Goal: Information Seeking & Learning: Learn about a topic

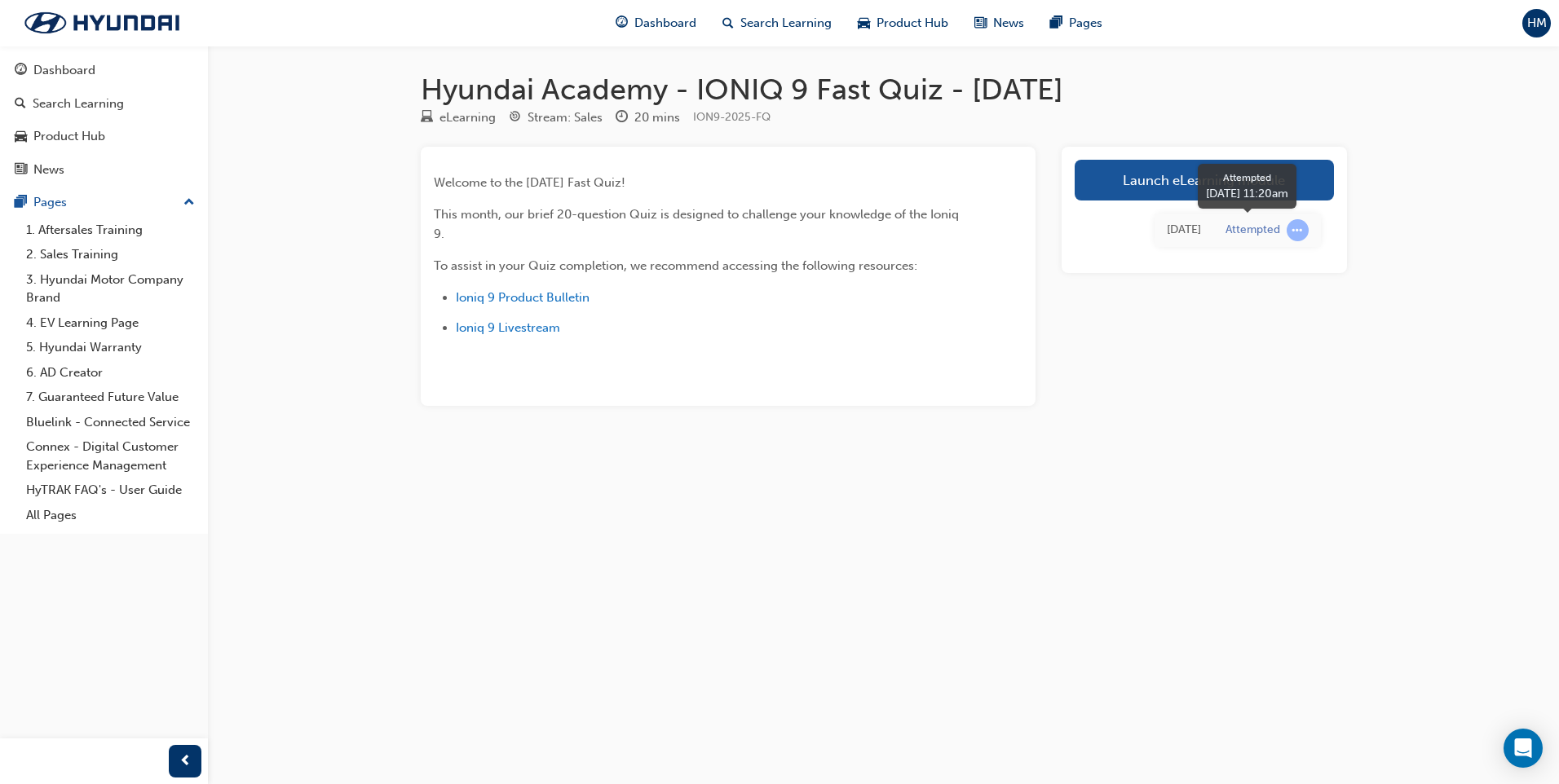
click at [1281, 234] on div "Attempted" at bounding box center [1267, 230] width 83 height 22
click at [1304, 230] on span "learningRecordVerb_ATTEMPT-icon" at bounding box center [1297, 230] width 22 height 22
click at [88, 228] on link "1. Aftersales Training" at bounding box center [111, 230] width 182 height 25
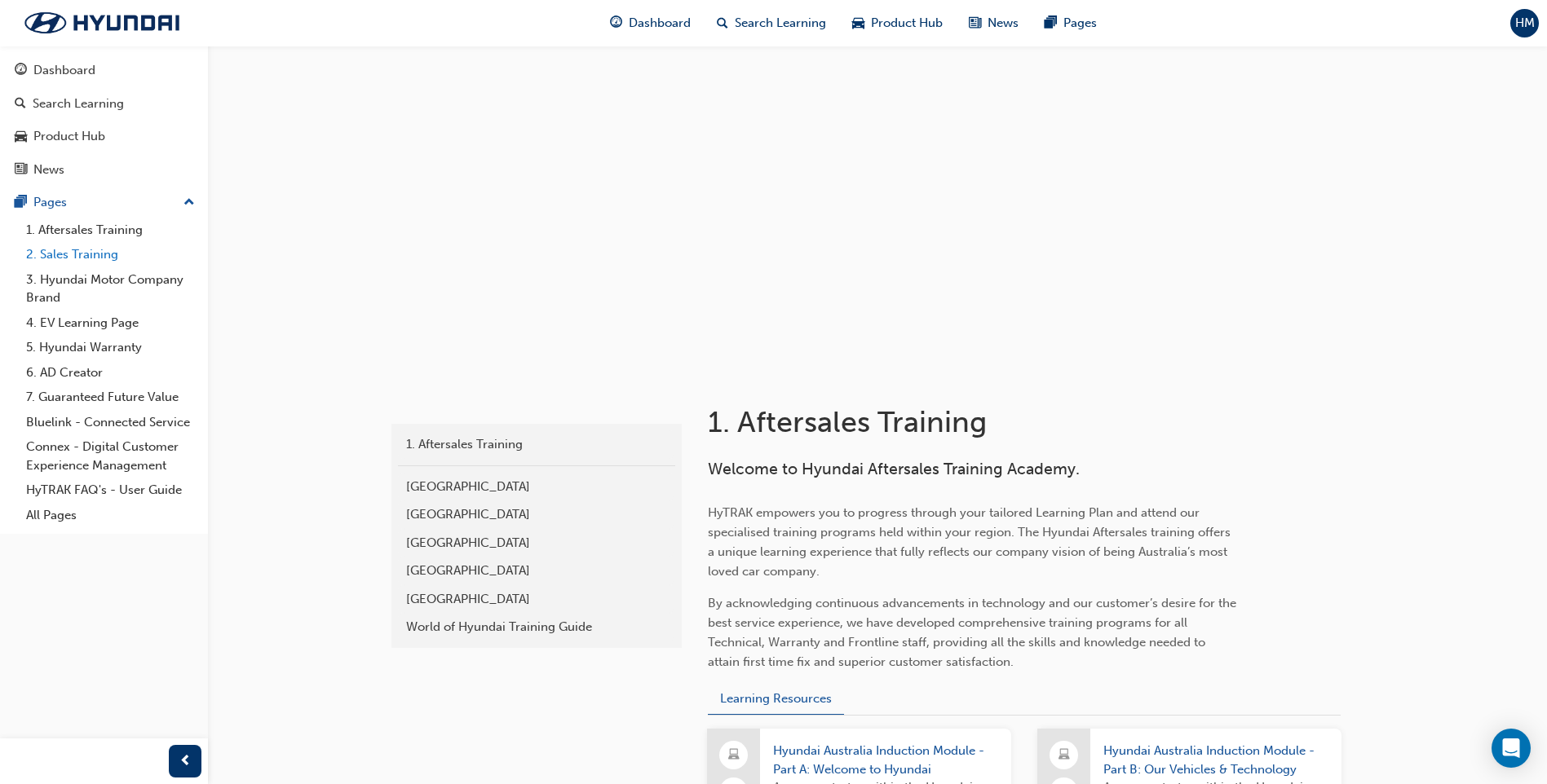
click at [91, 250] on link "2. Sales Training" at bounding box center [111, 254] width 182 height 25
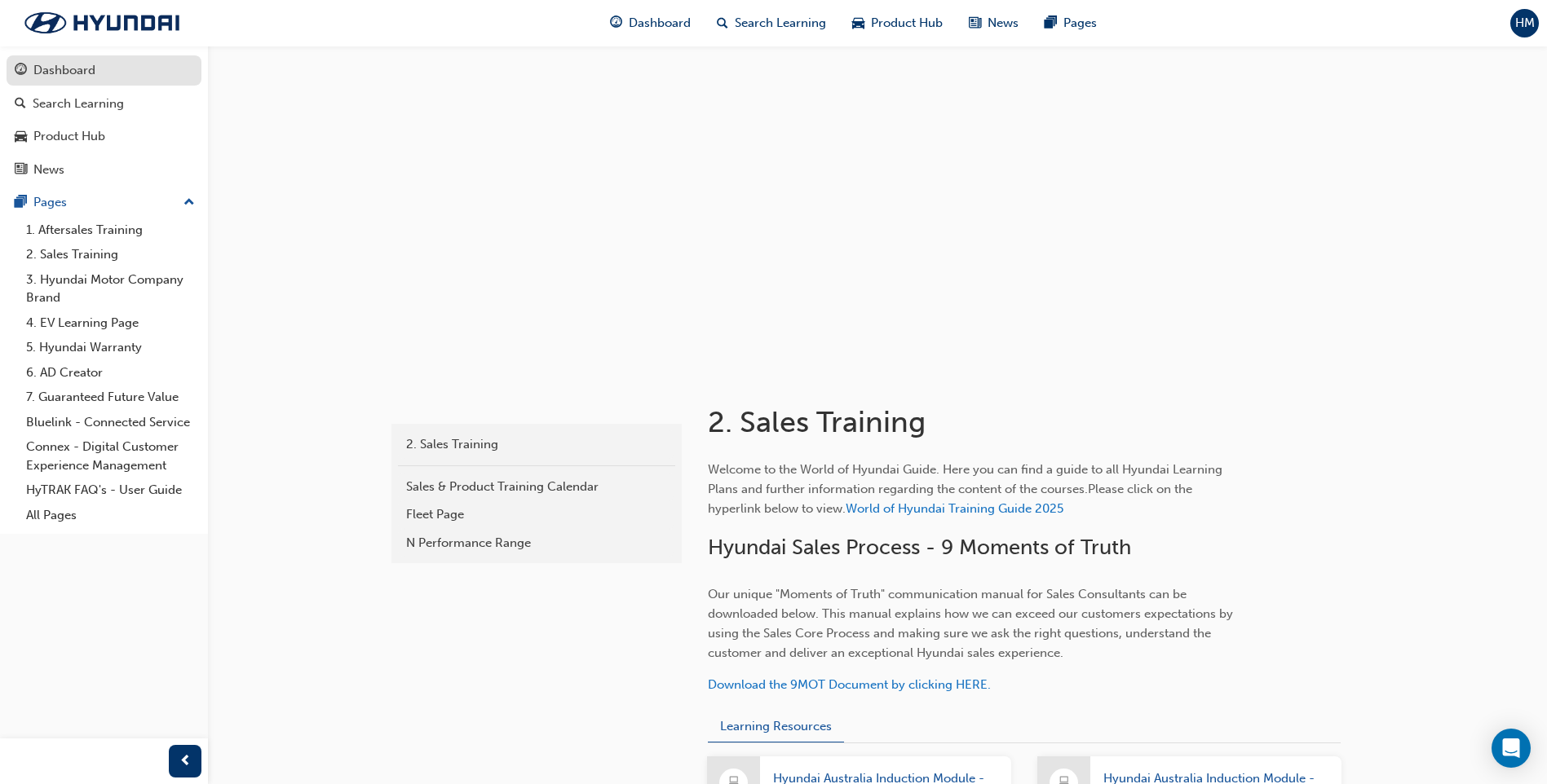
click at [94, 72] on div "Dashboard" at bounding box center [65, 71] width 62 height 19
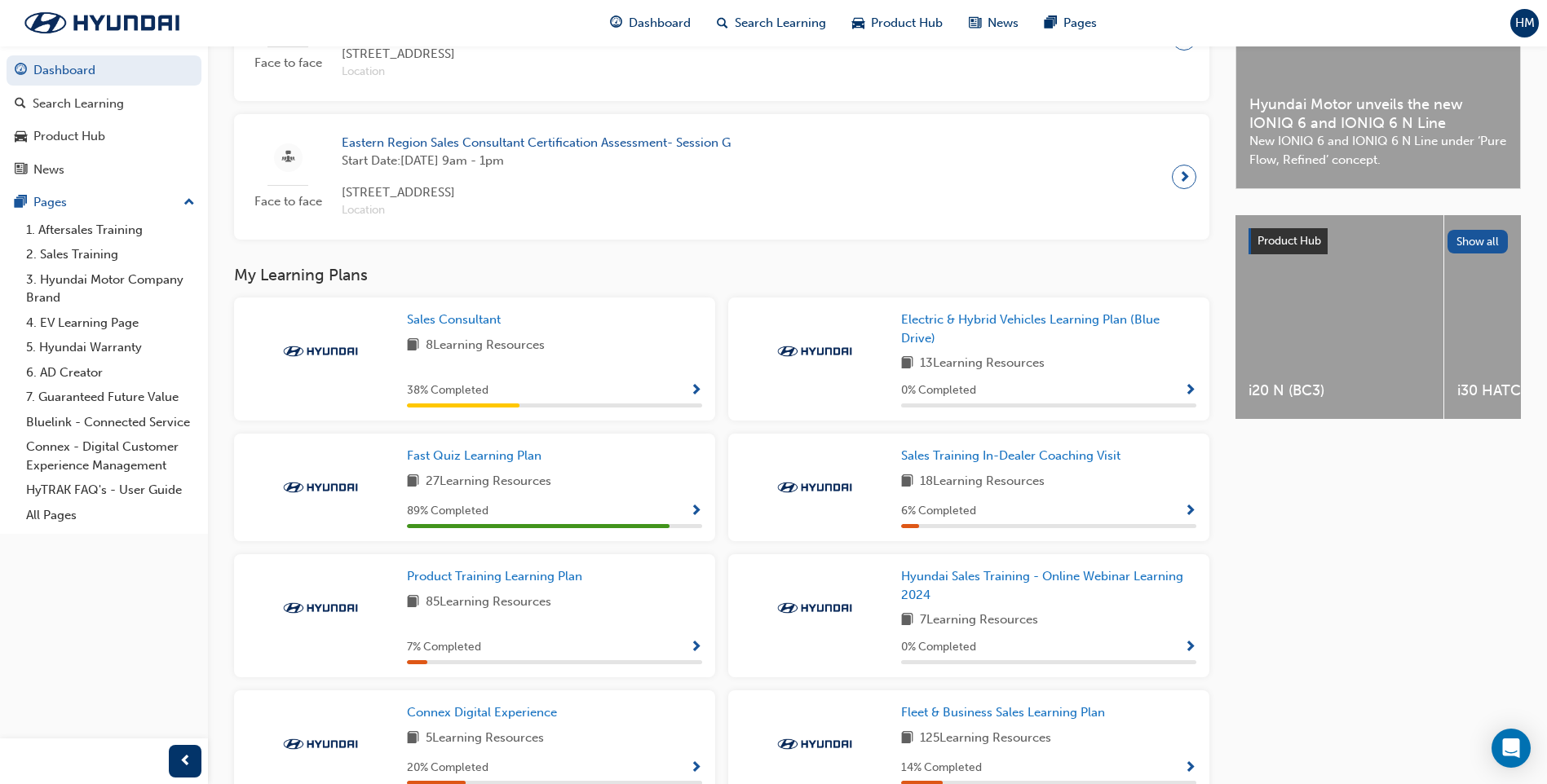
scroll to position [489, 0]
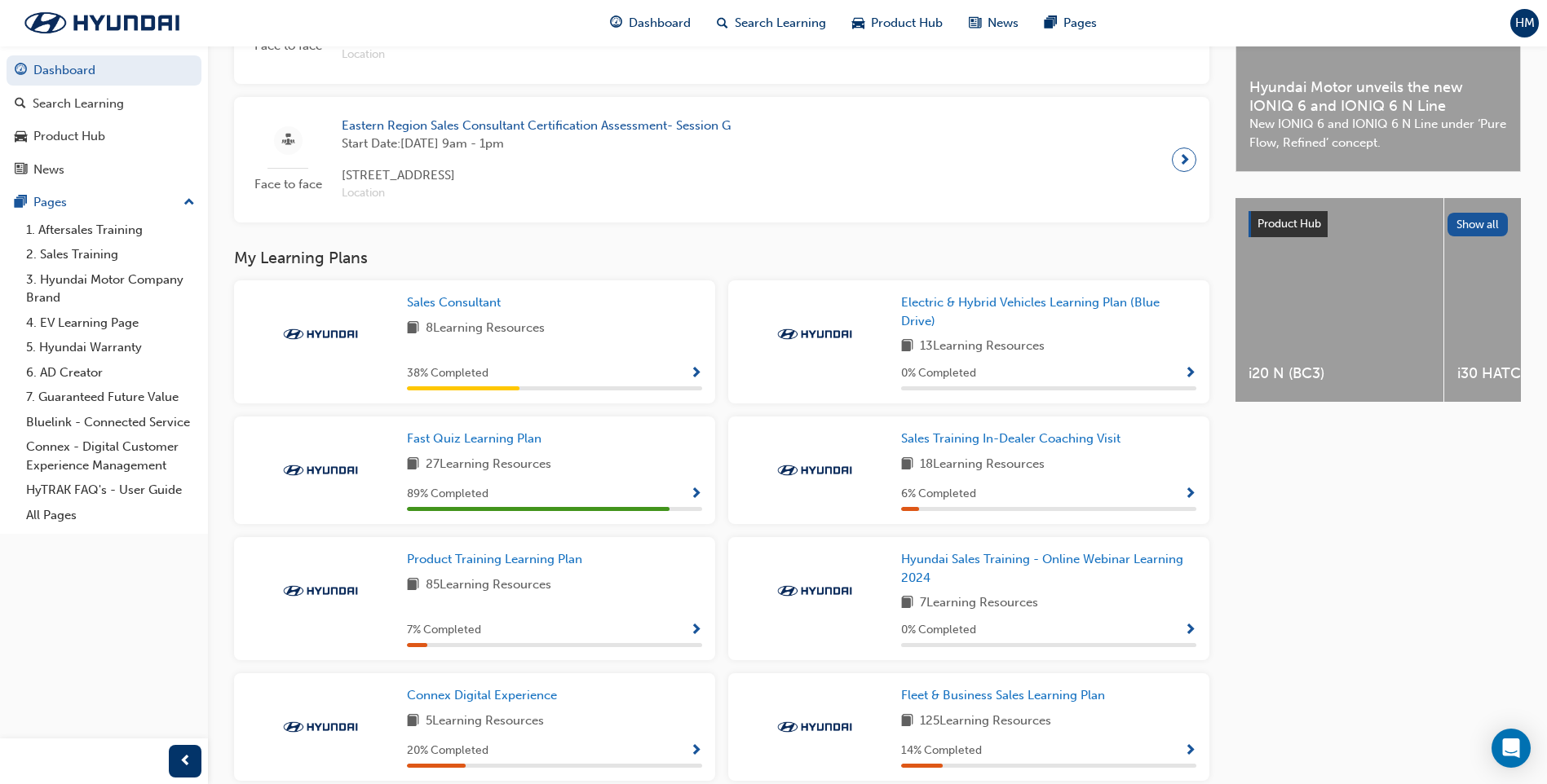
click at [690, 493] on span "Show Progress" at bounding box center [696, 494] width 12 height 15
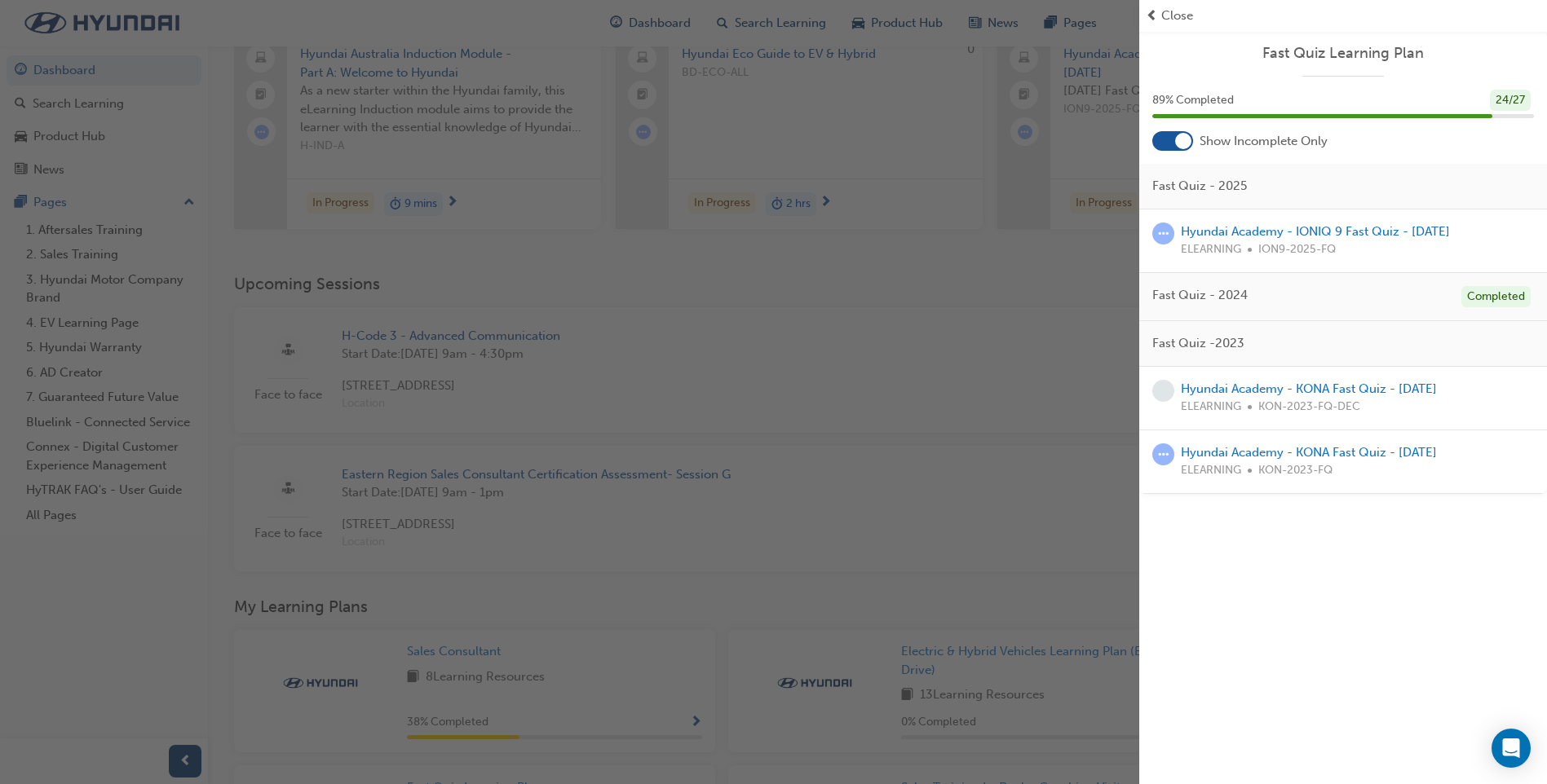
scroll to position [0, 0]
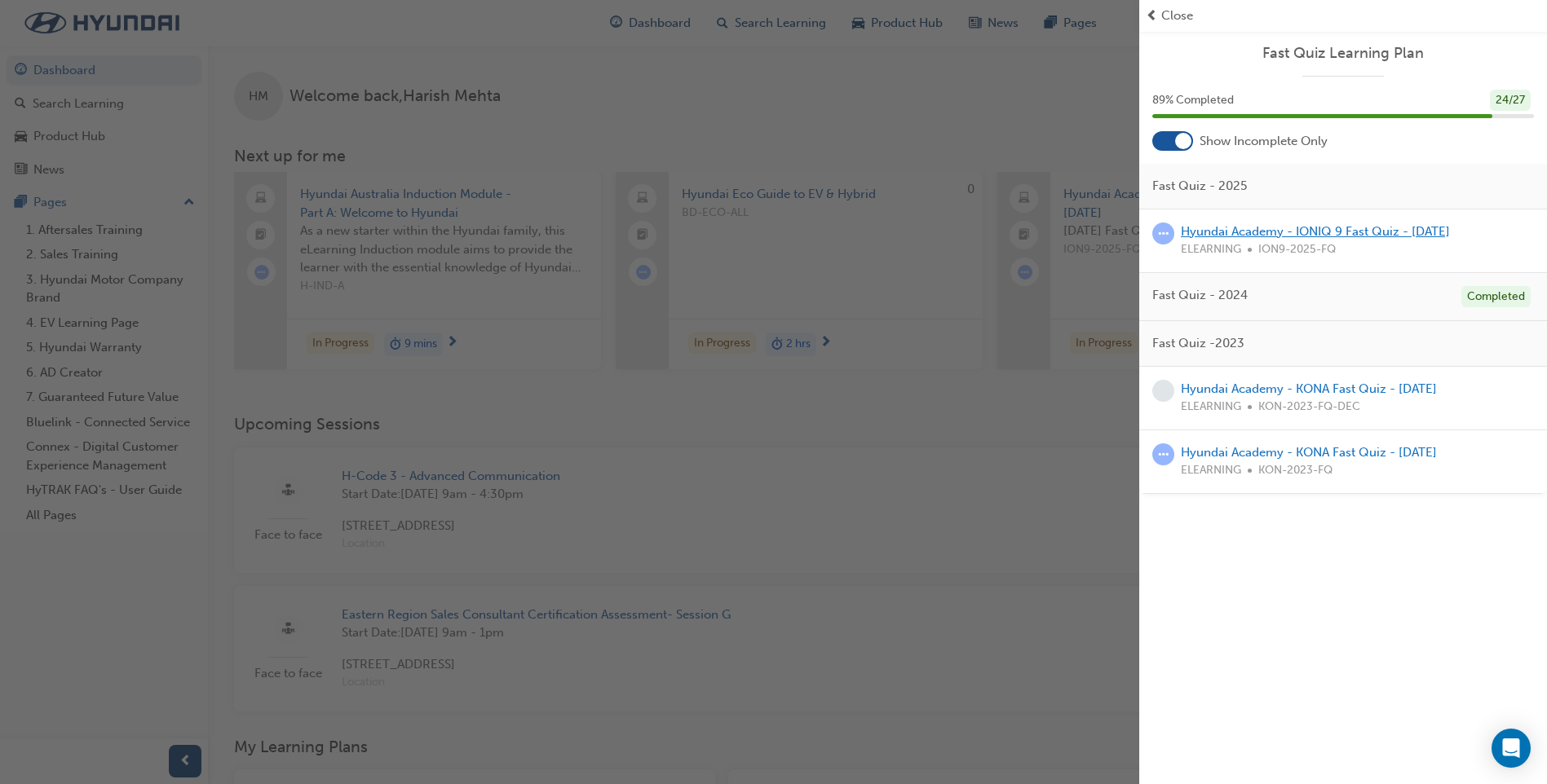
click at [1332, 236] on link "Hyundai Academy - IONIQ 9 Fast Quiz - [DATE]" at bounding box center [1314, 231] width 269 height 15
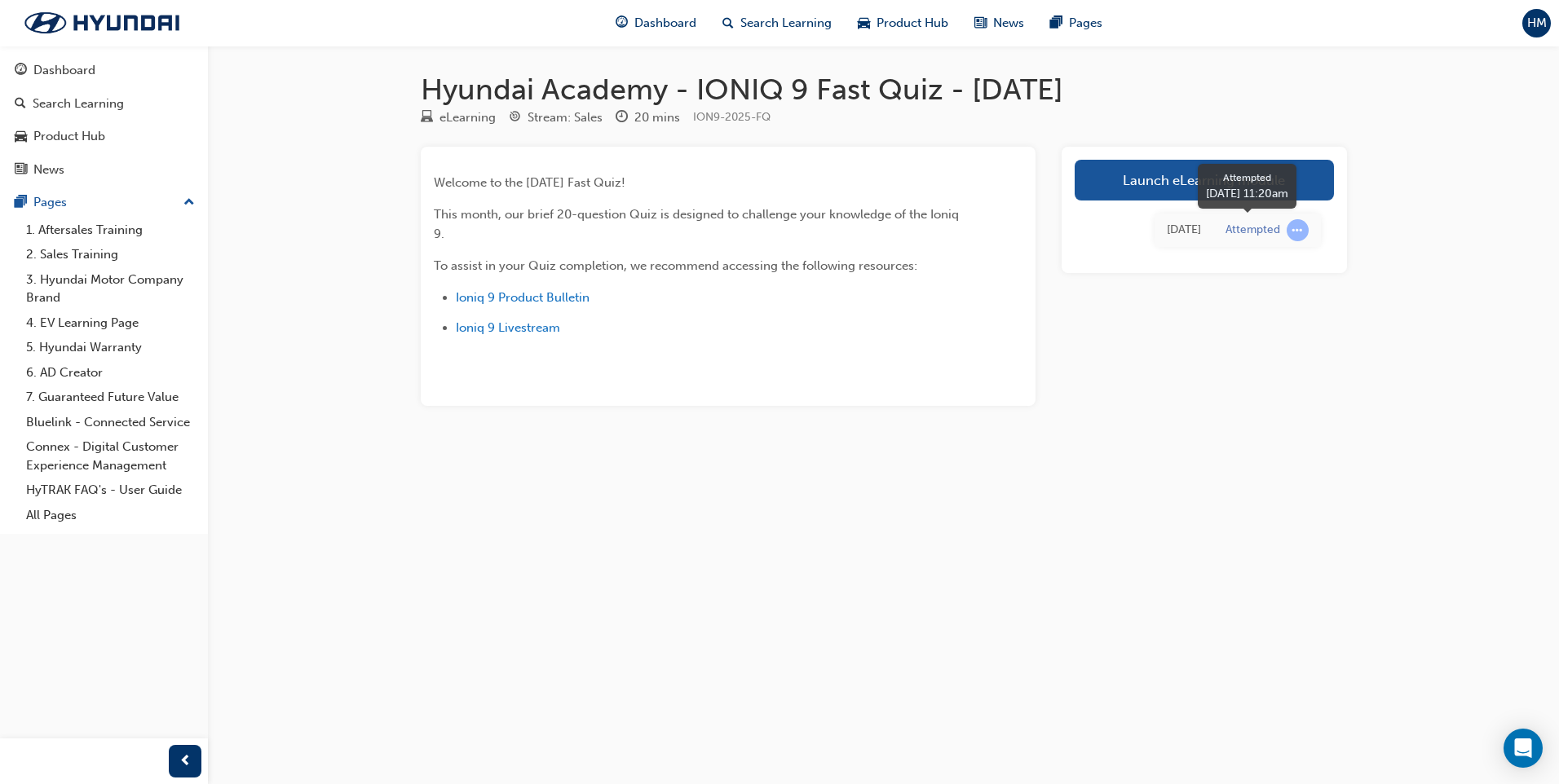
click at [1284, 230] on div "Attempted" at bounding box center [1267, 230] width 83 height 22
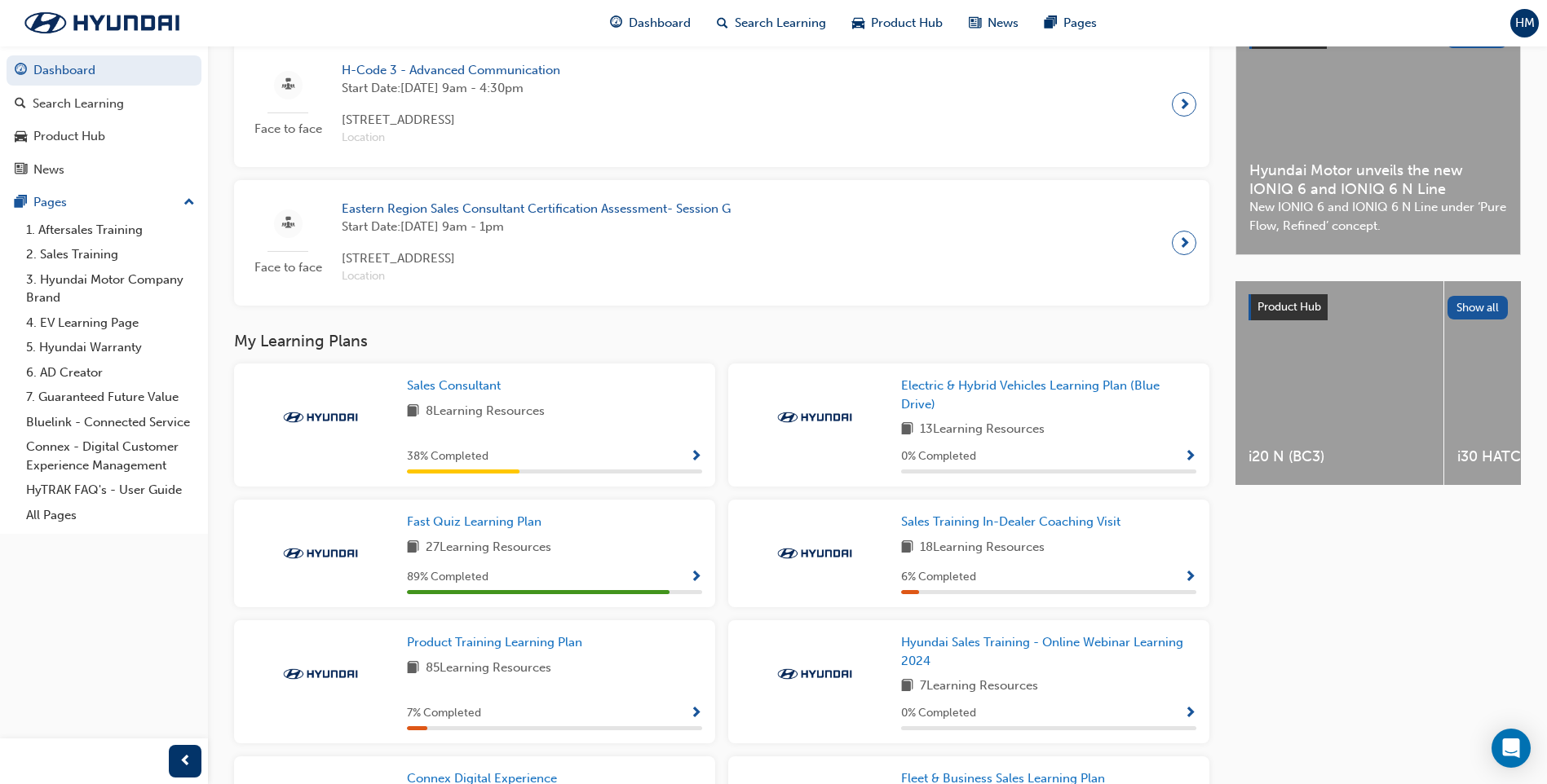
scroll to position [407, 0]
click at [485, 527] on span "Fast Quiz Learning Plan" at bounding box center [475, 519] width 135 height 15
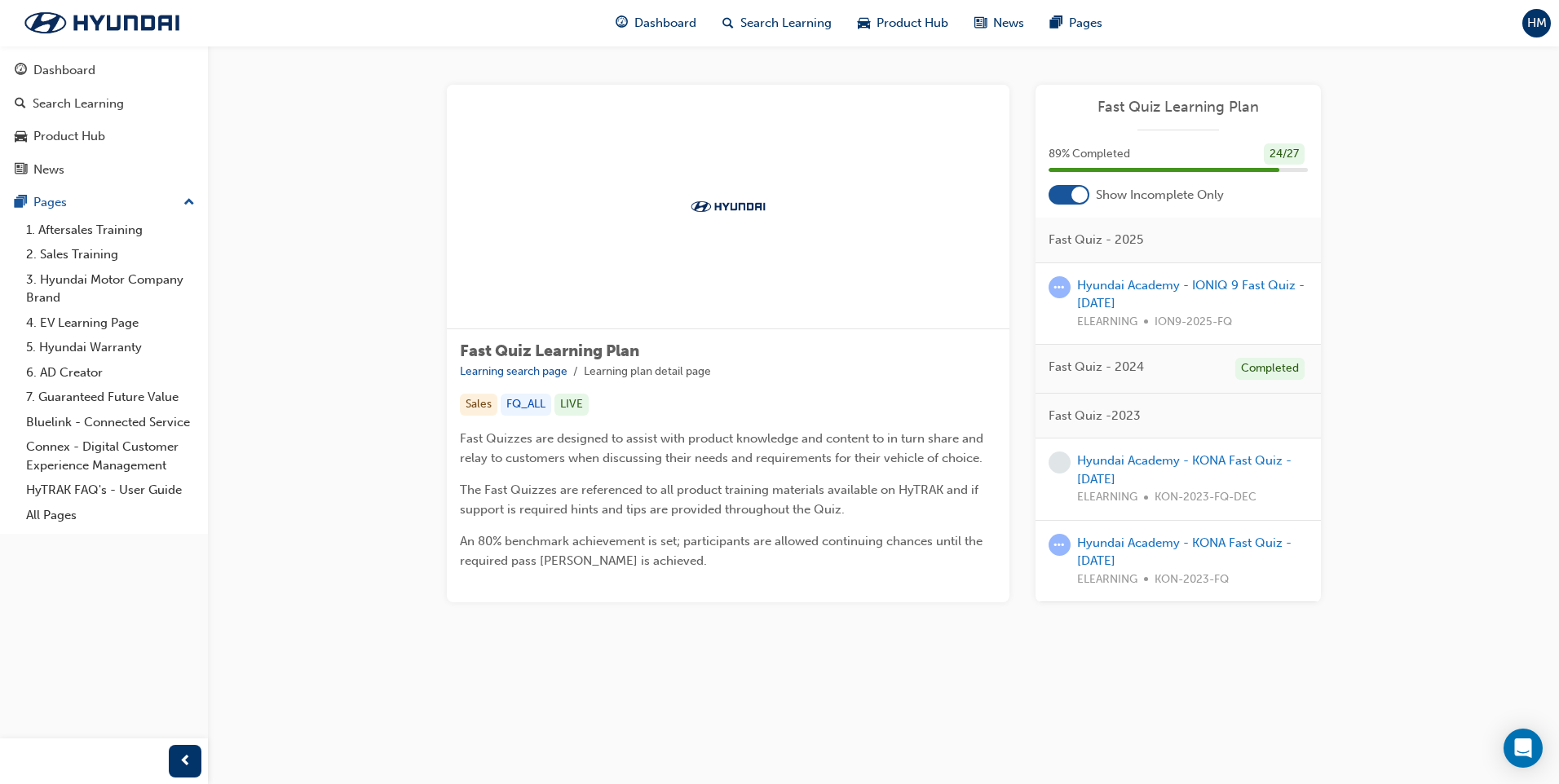
click at [1091, 191] on div "Show Incomplete Only" at bounding box center [1179, 194] width 285 height 20
click at [1120, 196] on span "Show Incomplete Only" at bounding box center [1160, 195] width 128 height 19
click at [1204, 198] on span "Show Incomplete Only" at bounding box center [1160, 195] width 128 height 19
click at [1270, 367] on div "Completed" at bounding box center [1270, 368] width 69 height 22
click at [1185, 294] on div "Hyundai Academy - IONIQ 9 Fast Quiz - [DATE] ELEARNING ION9-2025-FQ" at bounding box center [1192, 304] width 231 height 55
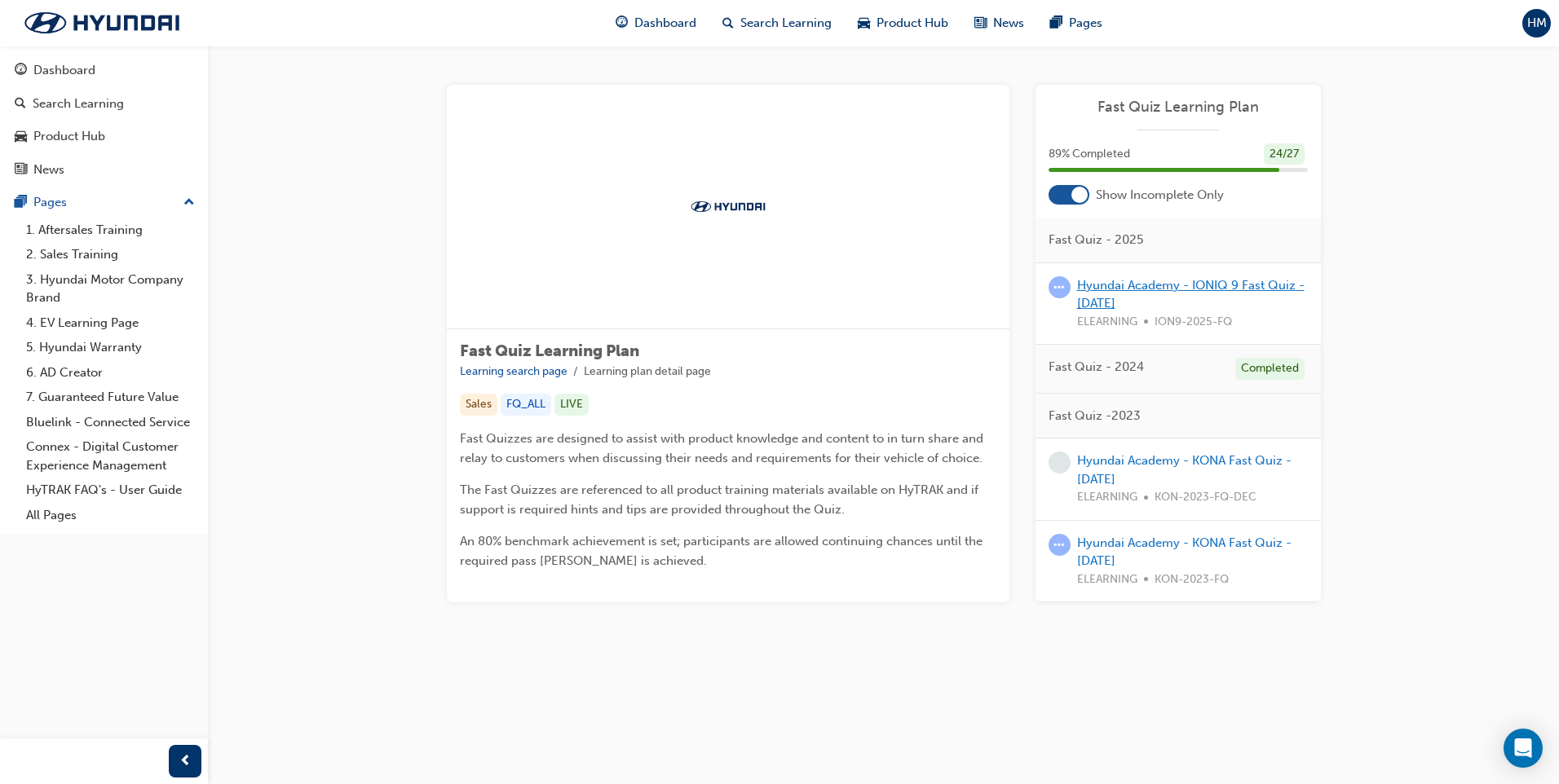
click at [1184, 284] on link "Hyundai Academy - IONIQ 9 Fast Quiz - [DATE]" at bounding box center [1191, 295] width 227 height 34
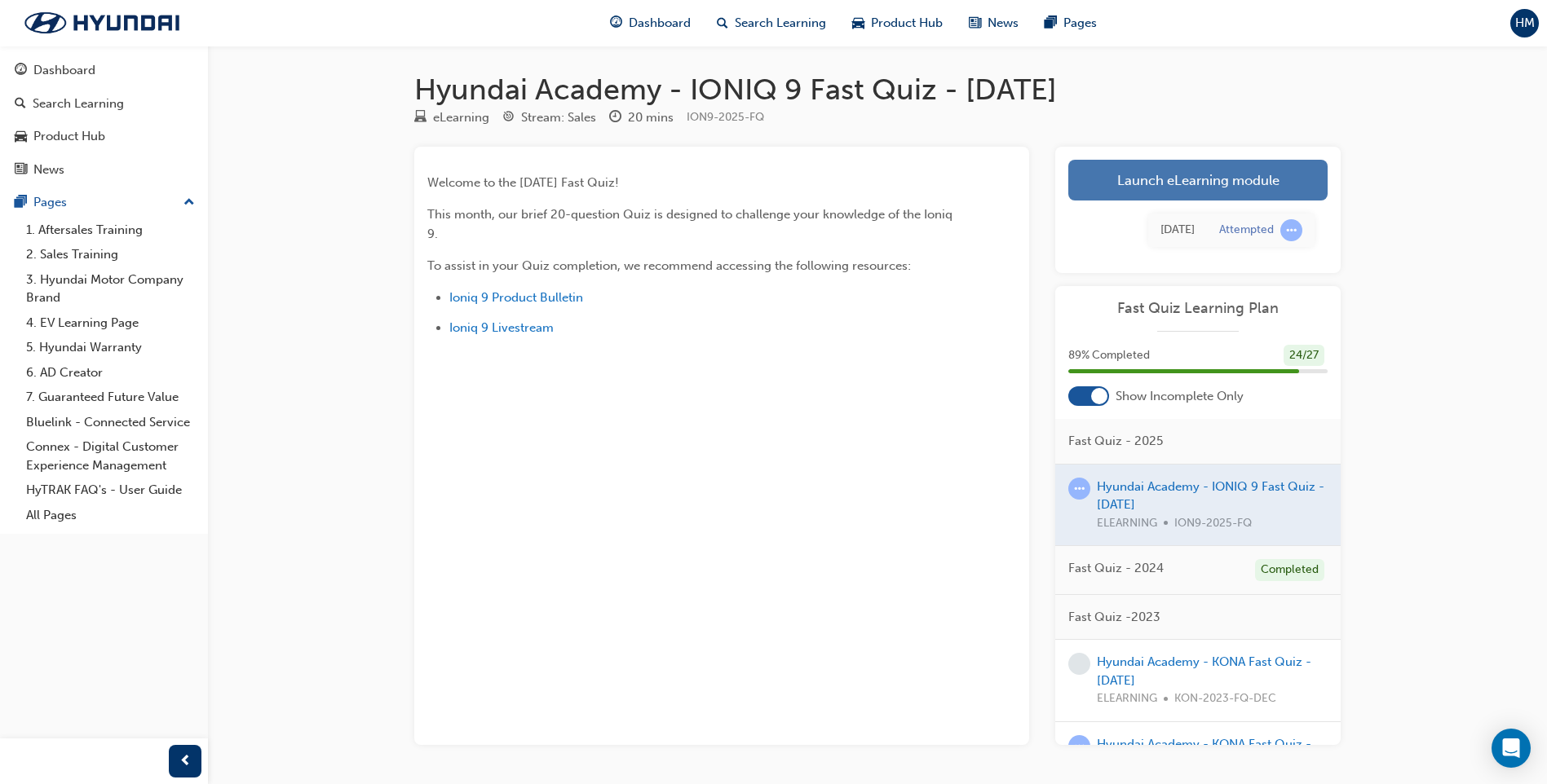
click at [1246, 188] on link "Launch eLearning module" at bounding box center [1198, 180] width 259 height 41
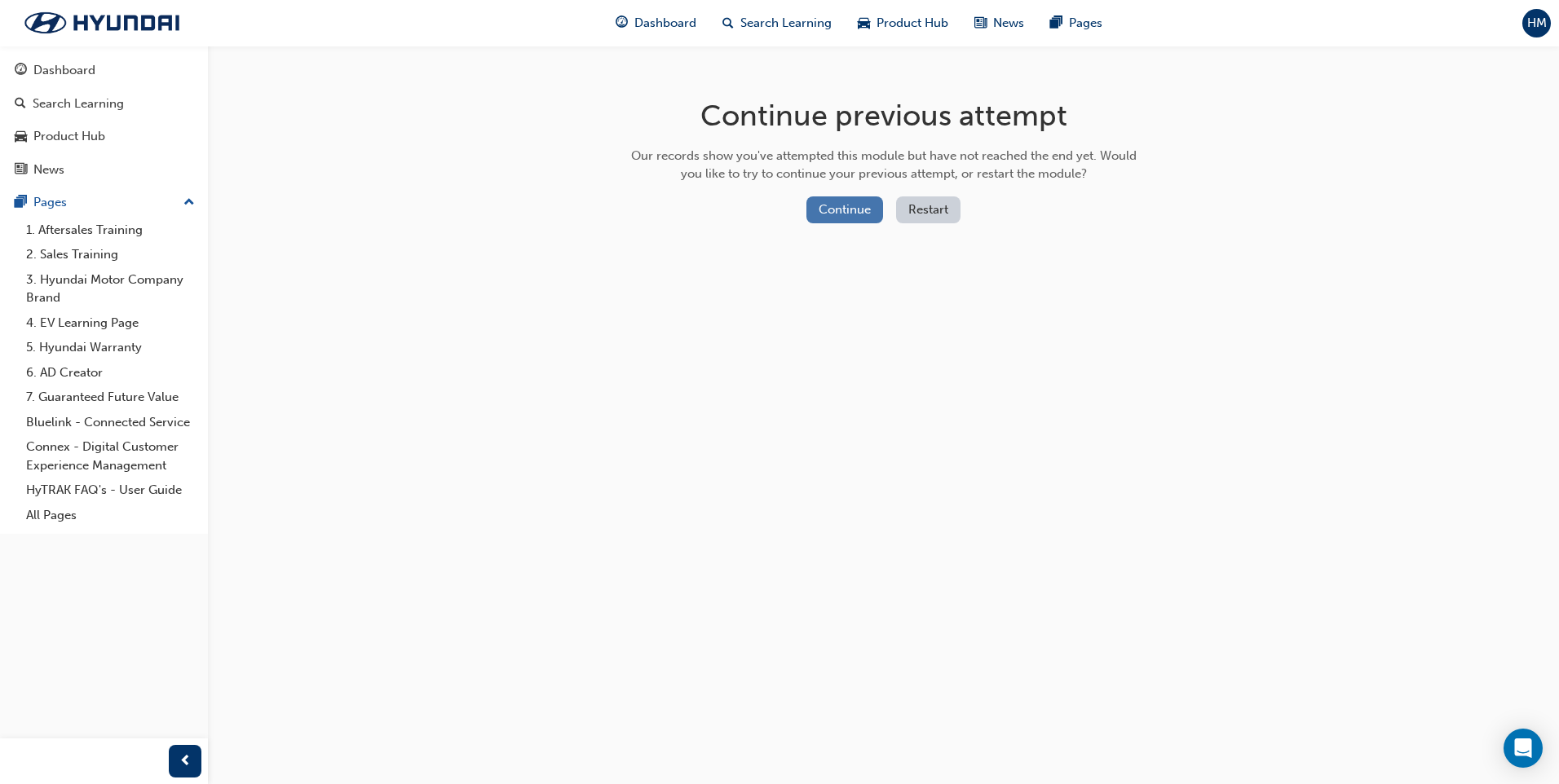
click at [858, 219] on button "Continue" at bounding box center [845, 209] width 77 height 27
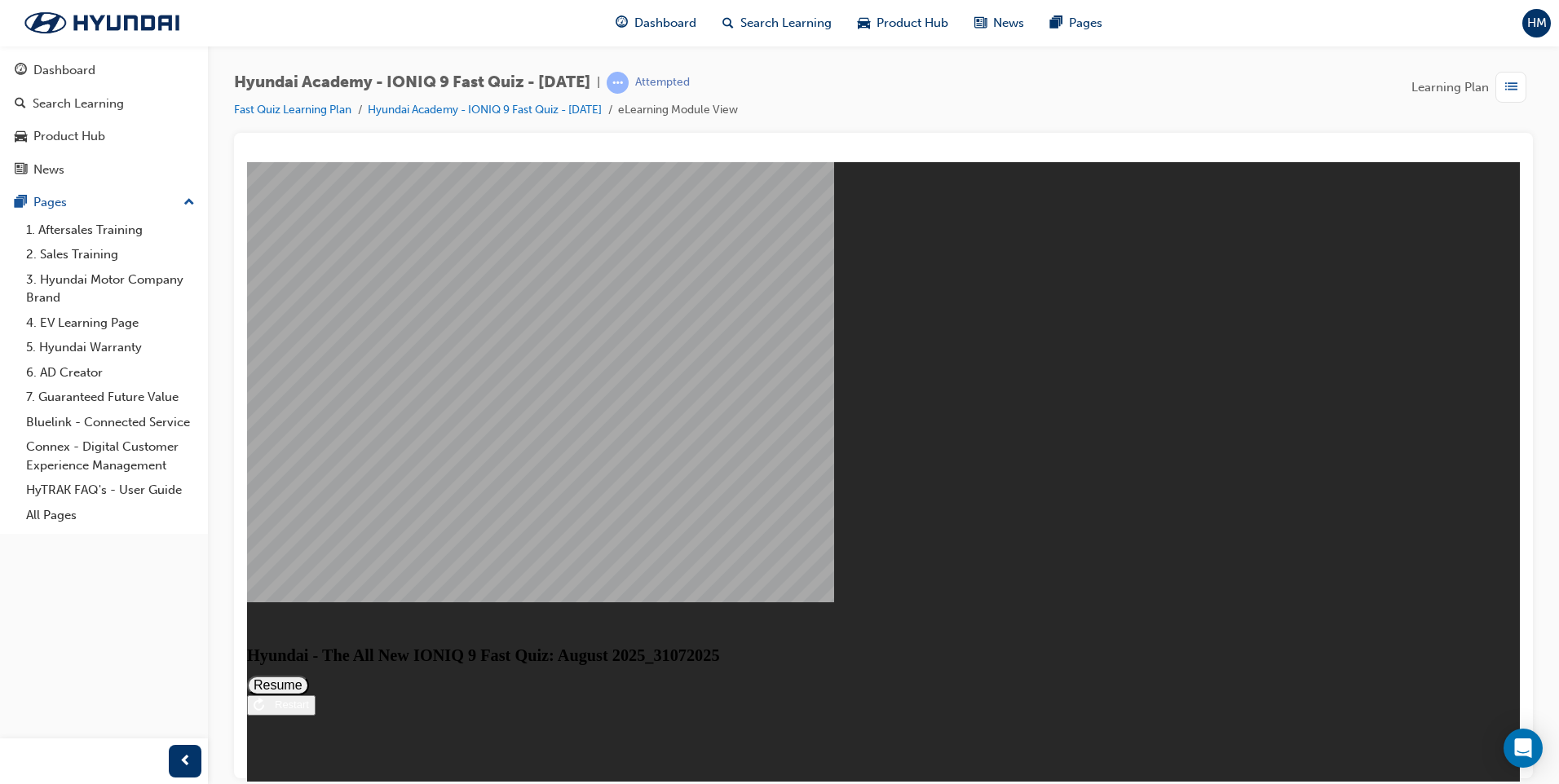
click at [309, 675] on button "Resume" at bounding box center [278, 685] width 62 height 20
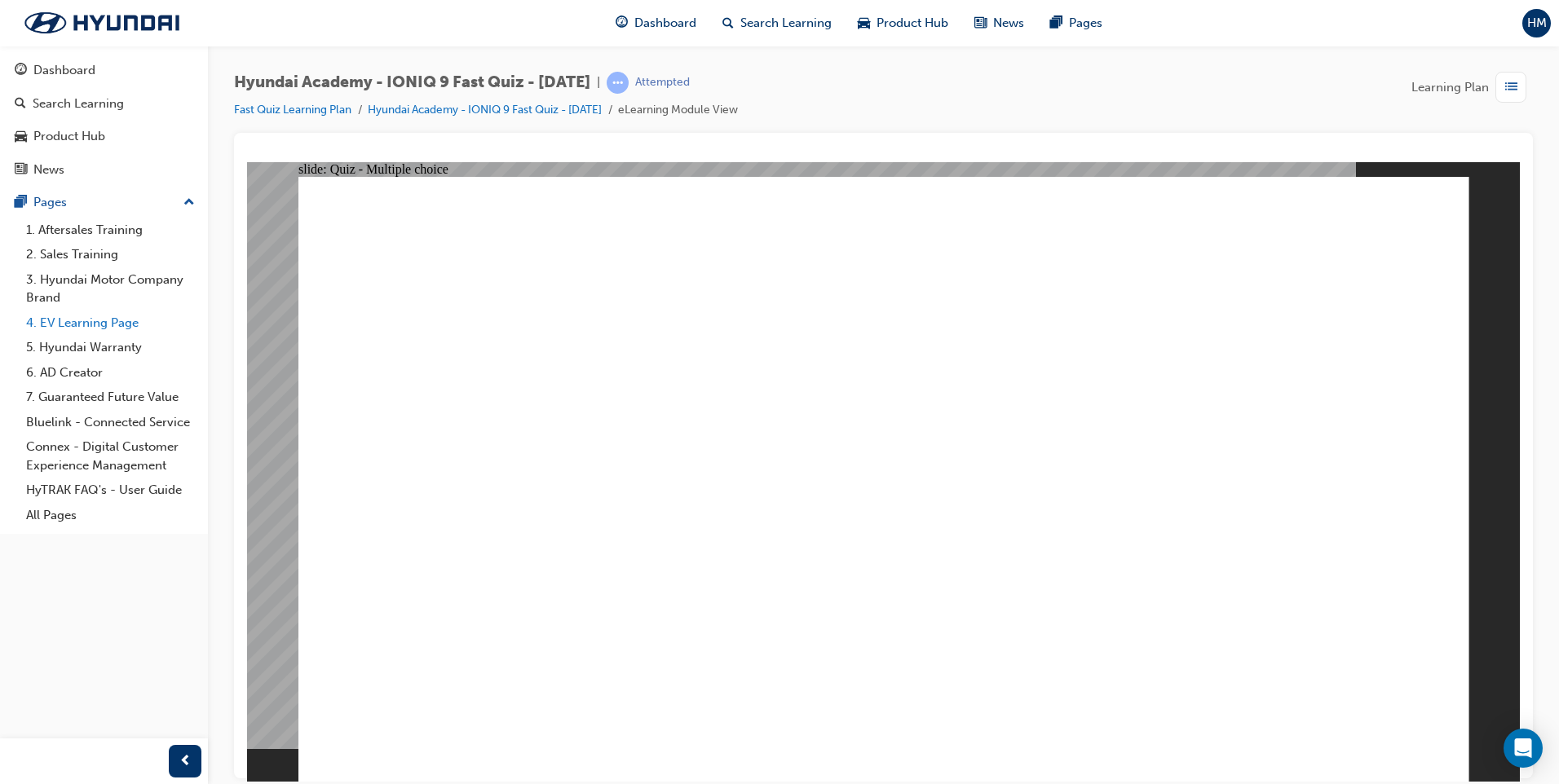
click at [112, 322] on link "4. EV Learning Page" at bounding box center [111, 322] width 182 height 25
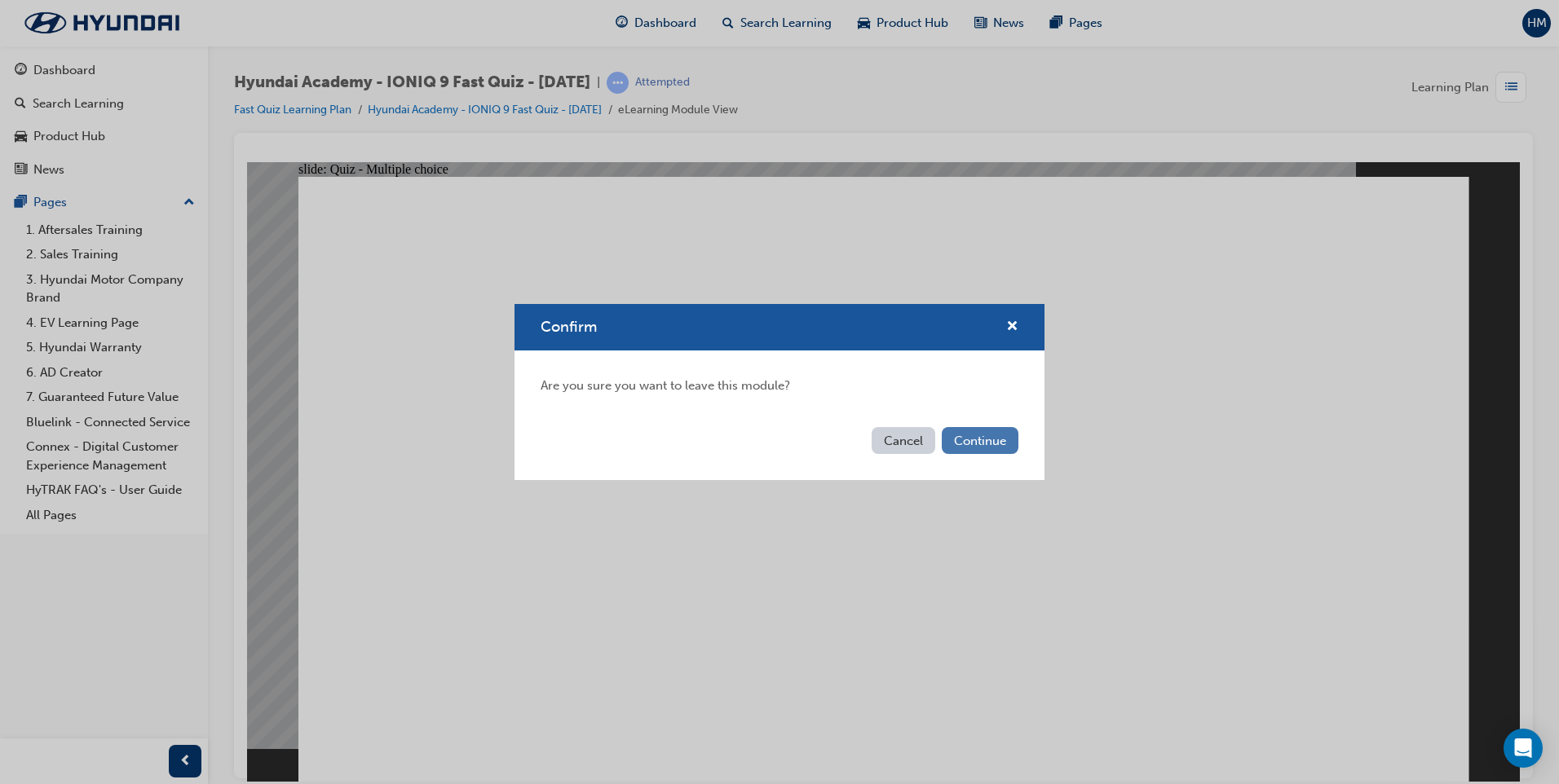
click at [957, 442] on button "Continue" at bounding box center [980, 440] width 77 height 27
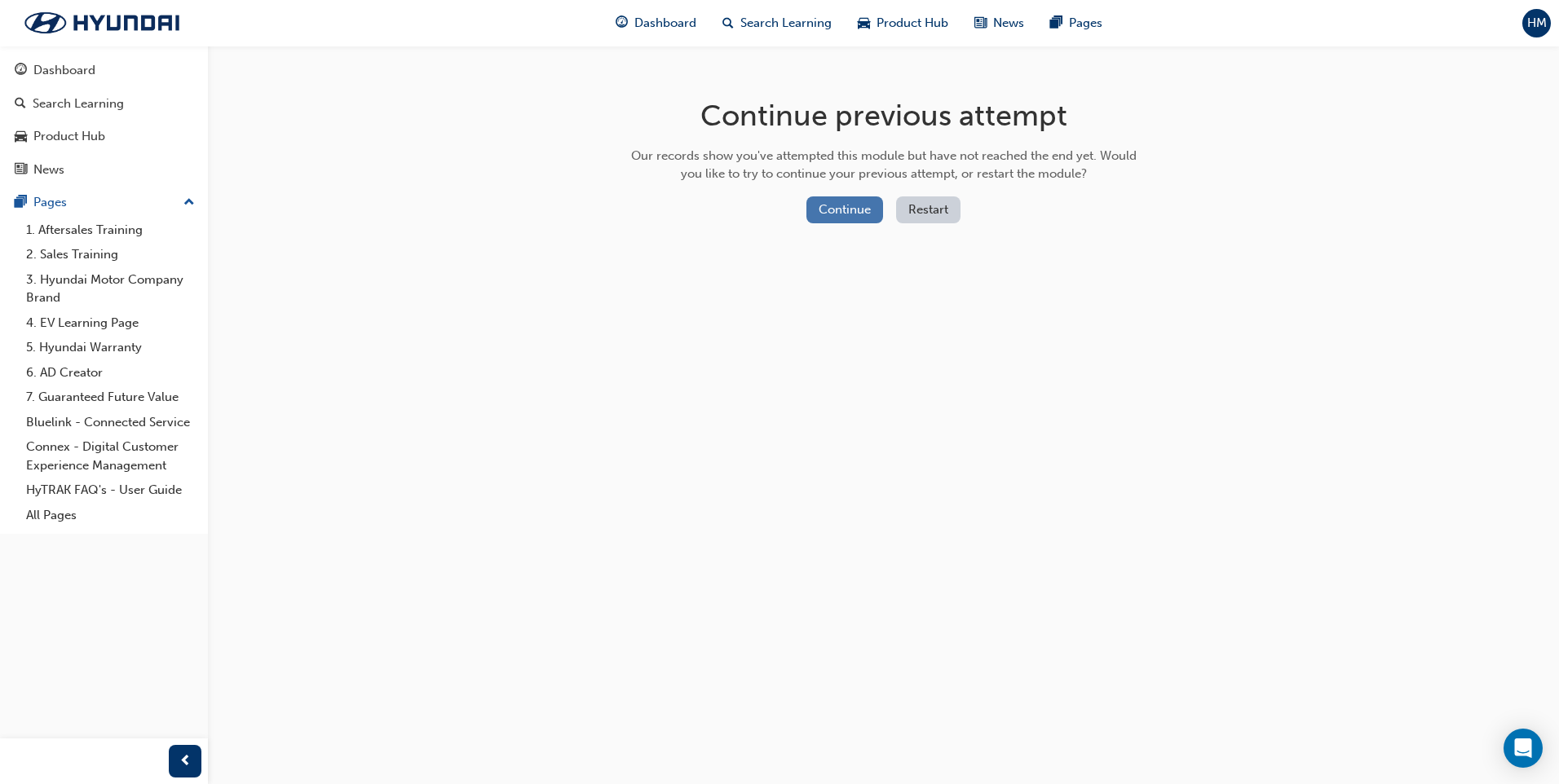
click at [854, 209] on button "Continue" at bounding box center [845, 209] width 77 height 27
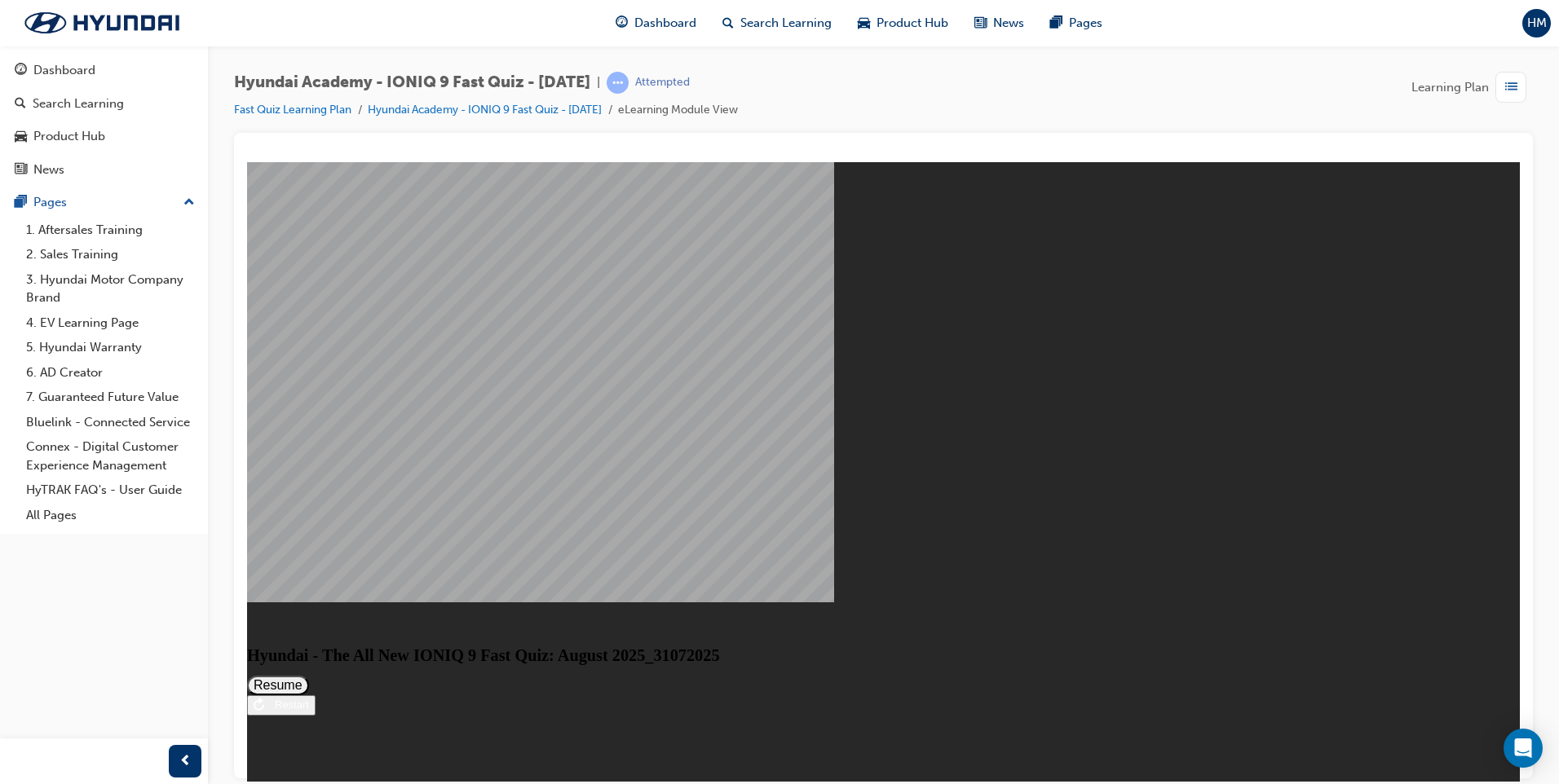
click at [309, 675] on button "Resume" at bounding box center [278, 685] width 62 height 20
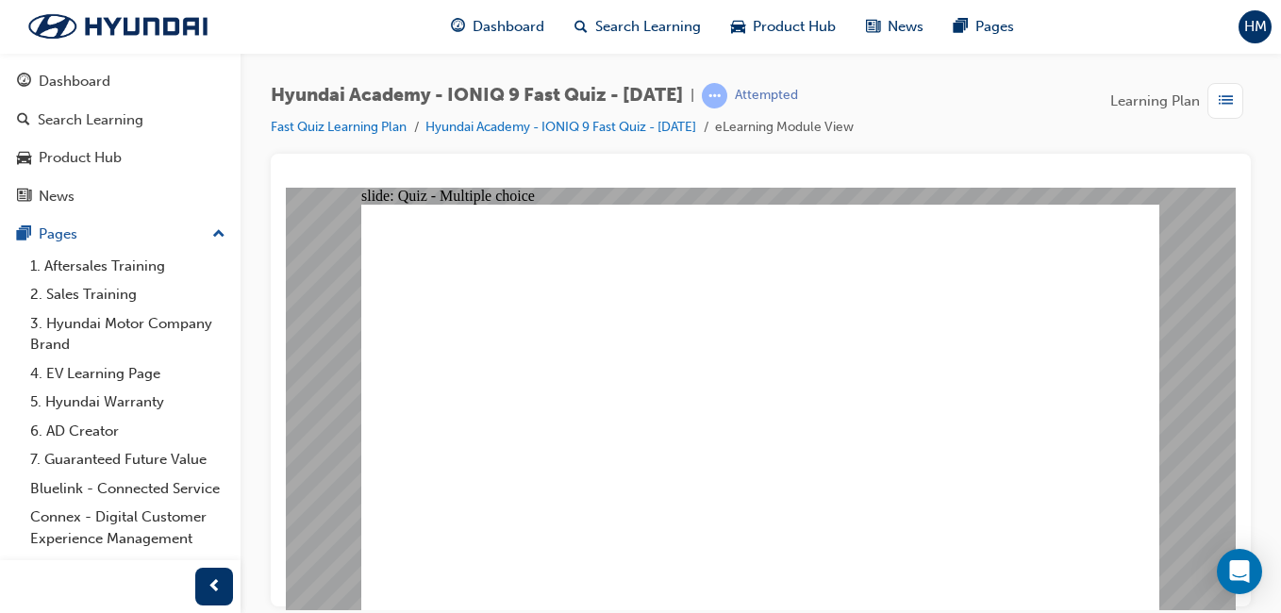
radio input "true"
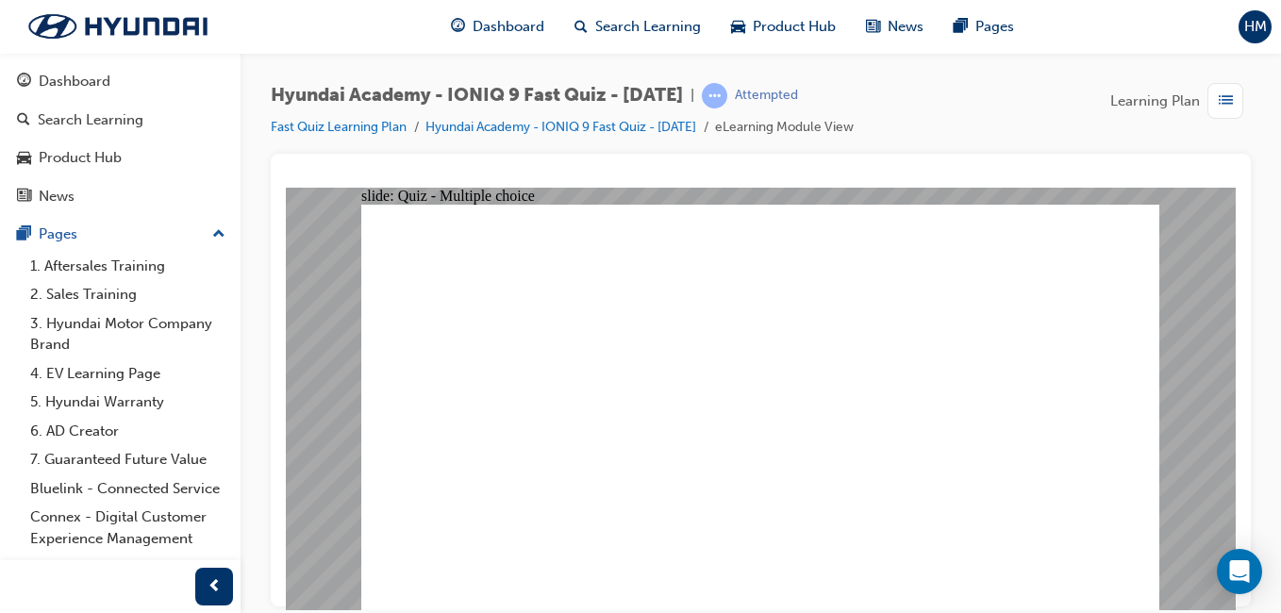
radio input "true"
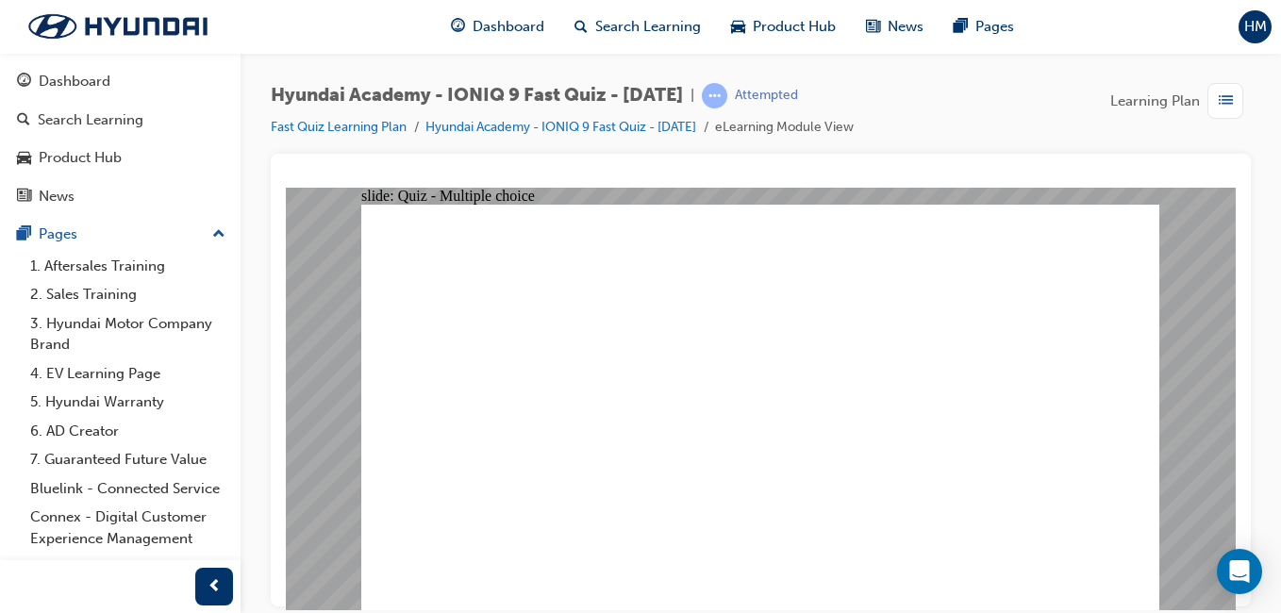
radio input "true"
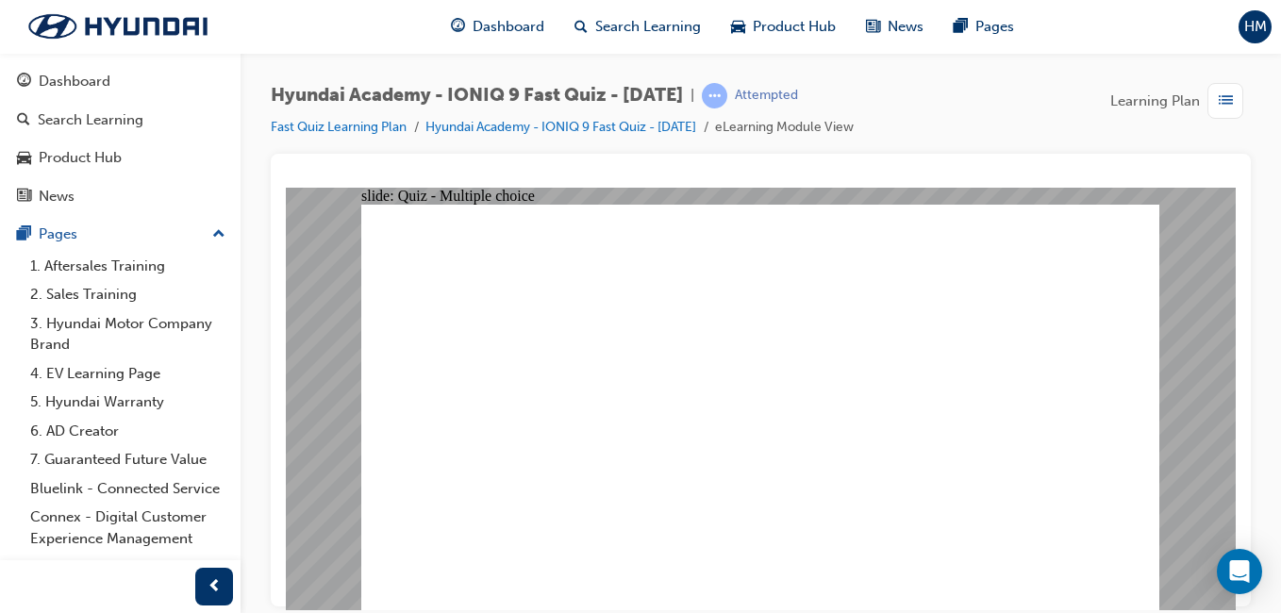
radio input "true"
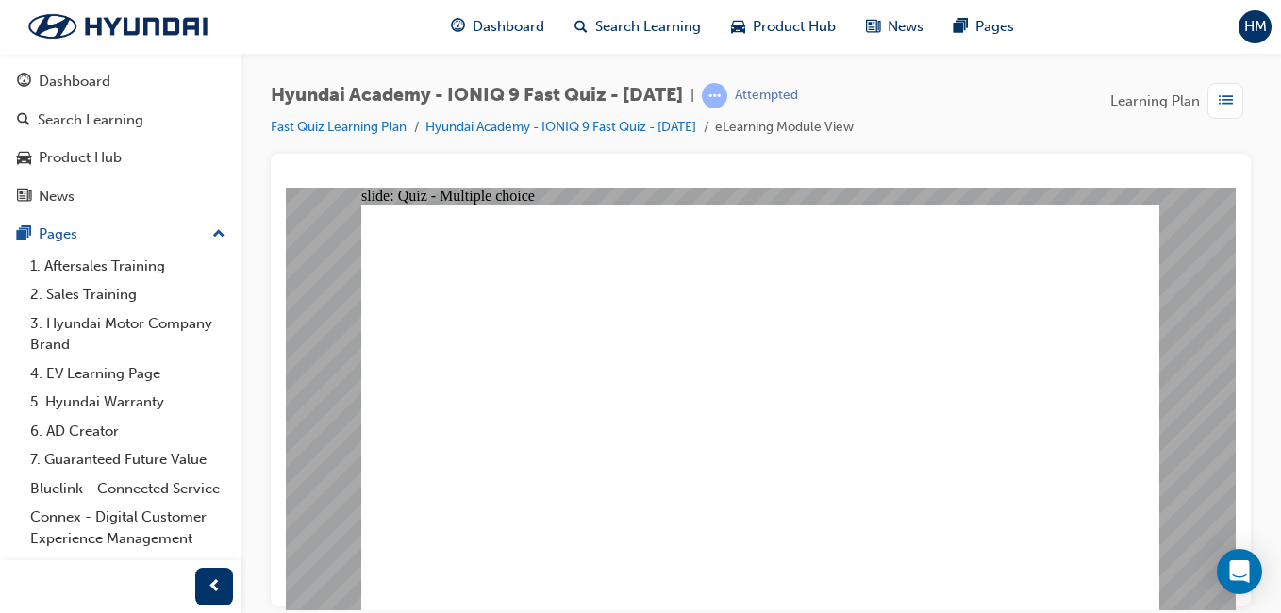
radio input "true"
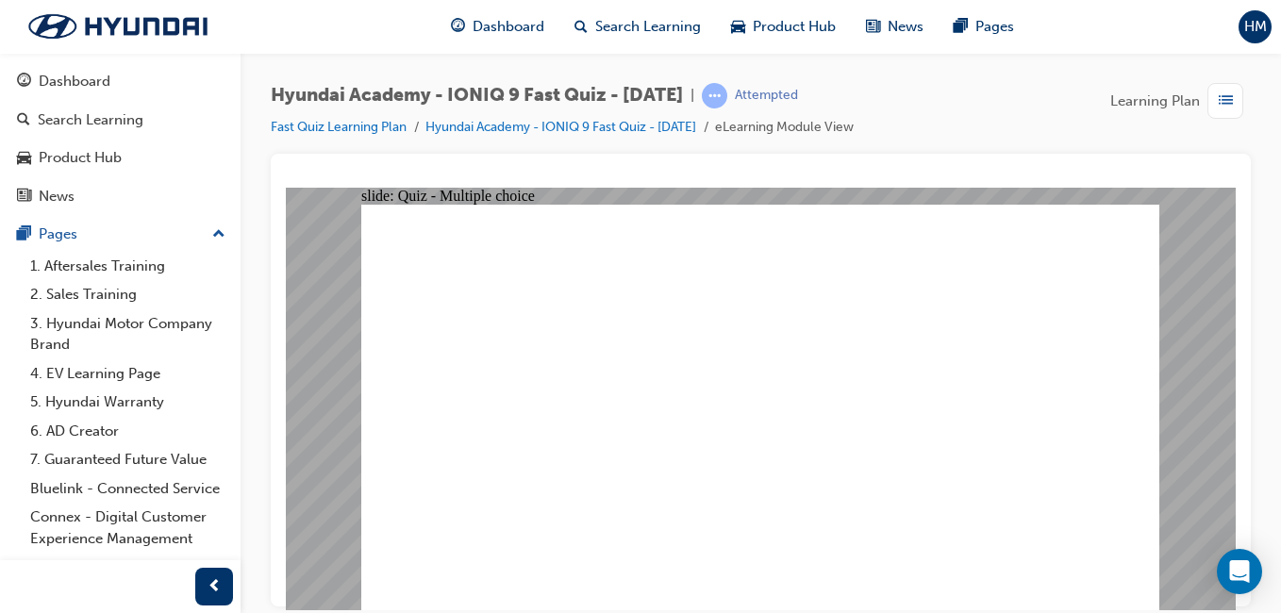
checkbox input "true"
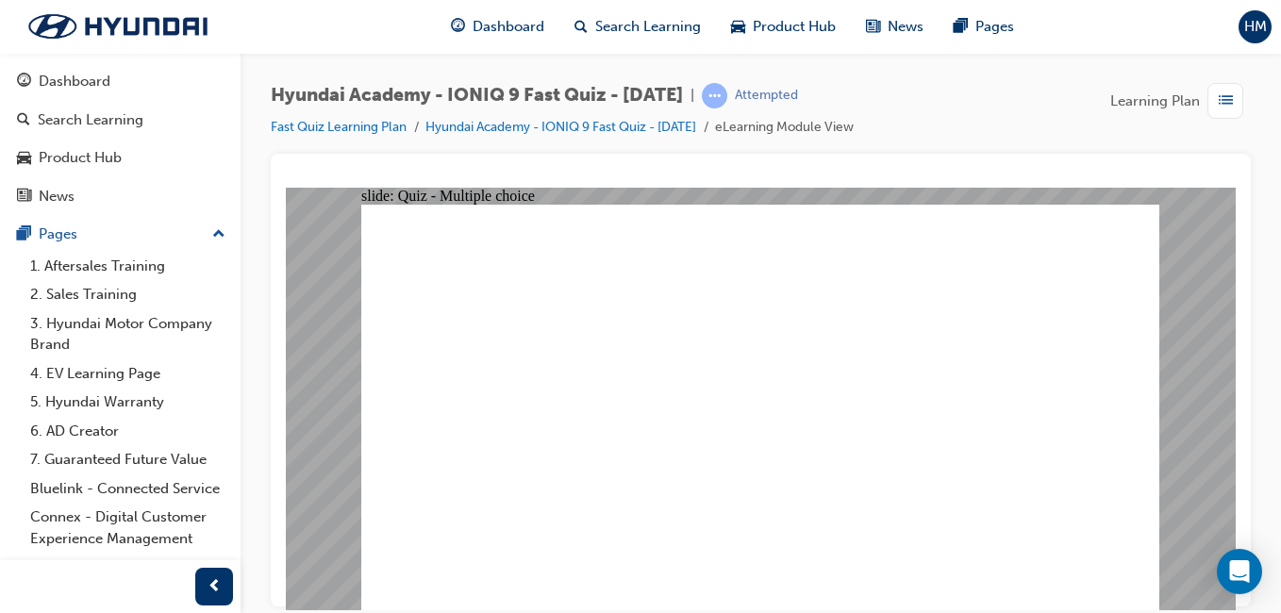
checkbox input "true"
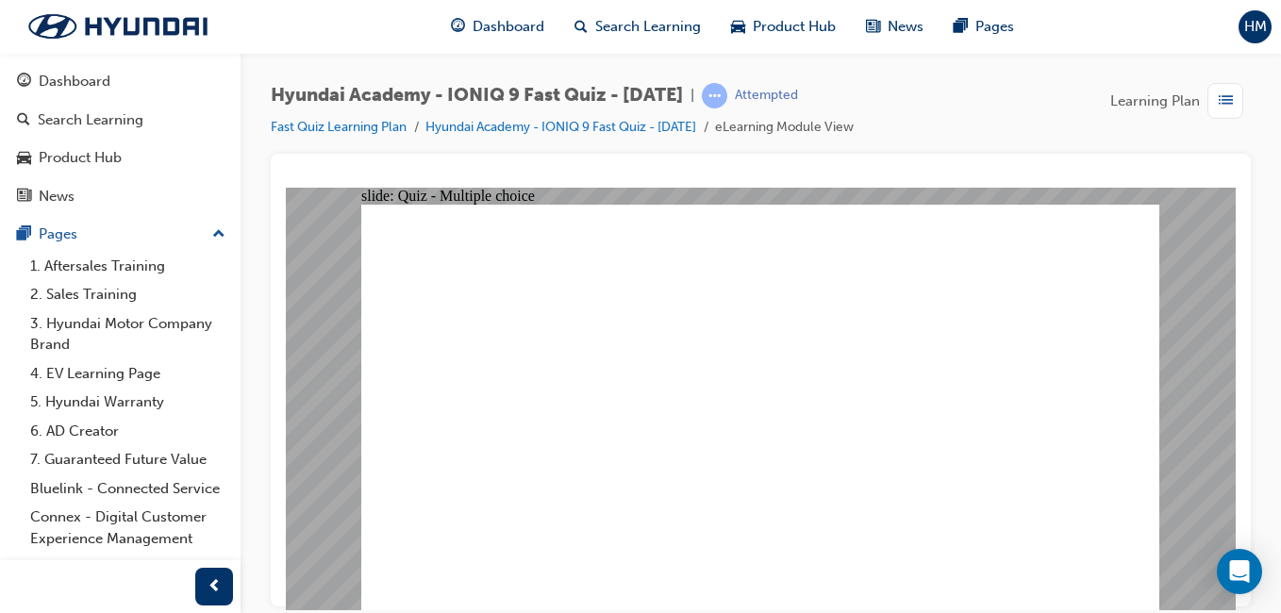
radio input "true"
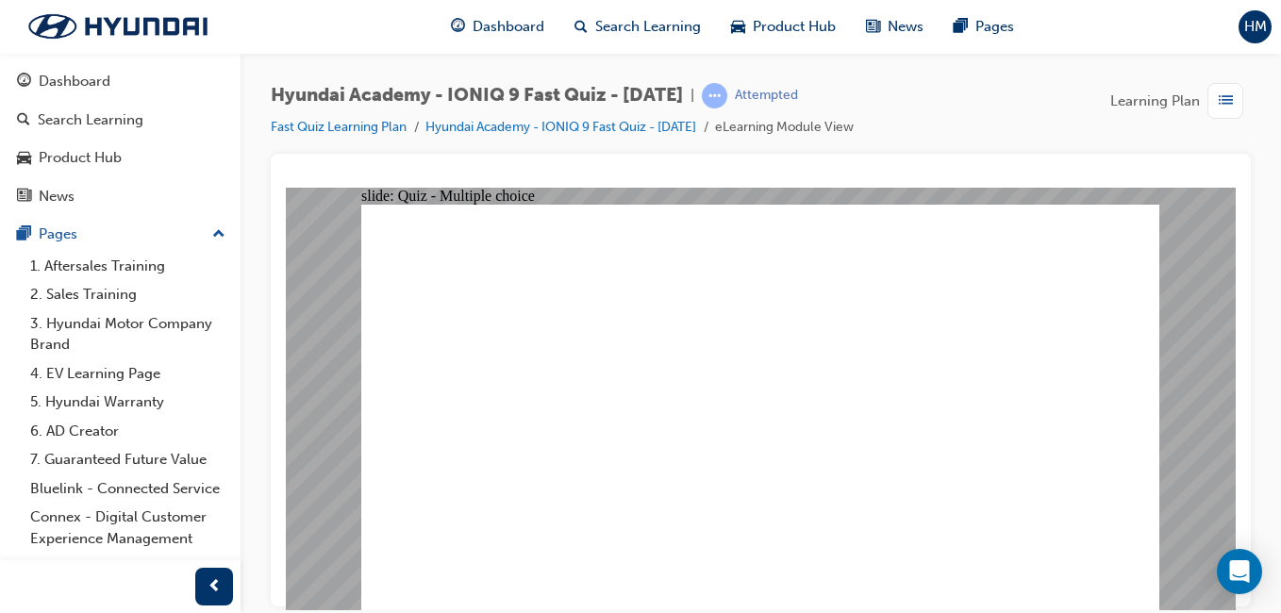
radio input "true"
checkbox input "true"
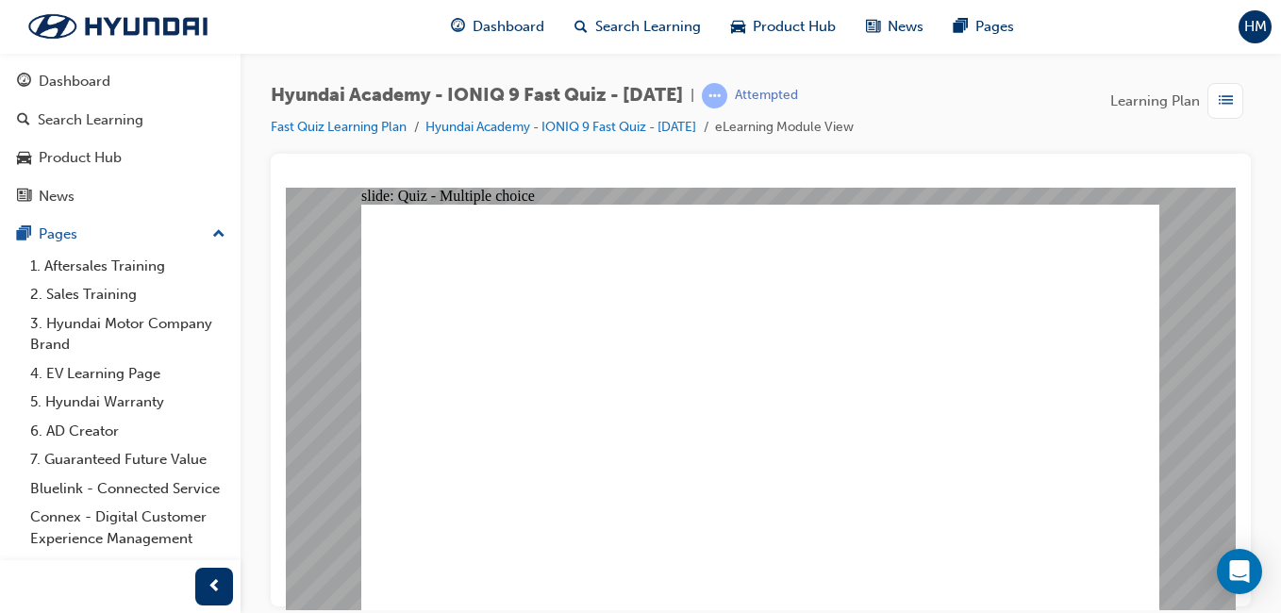
checkbox input "true"
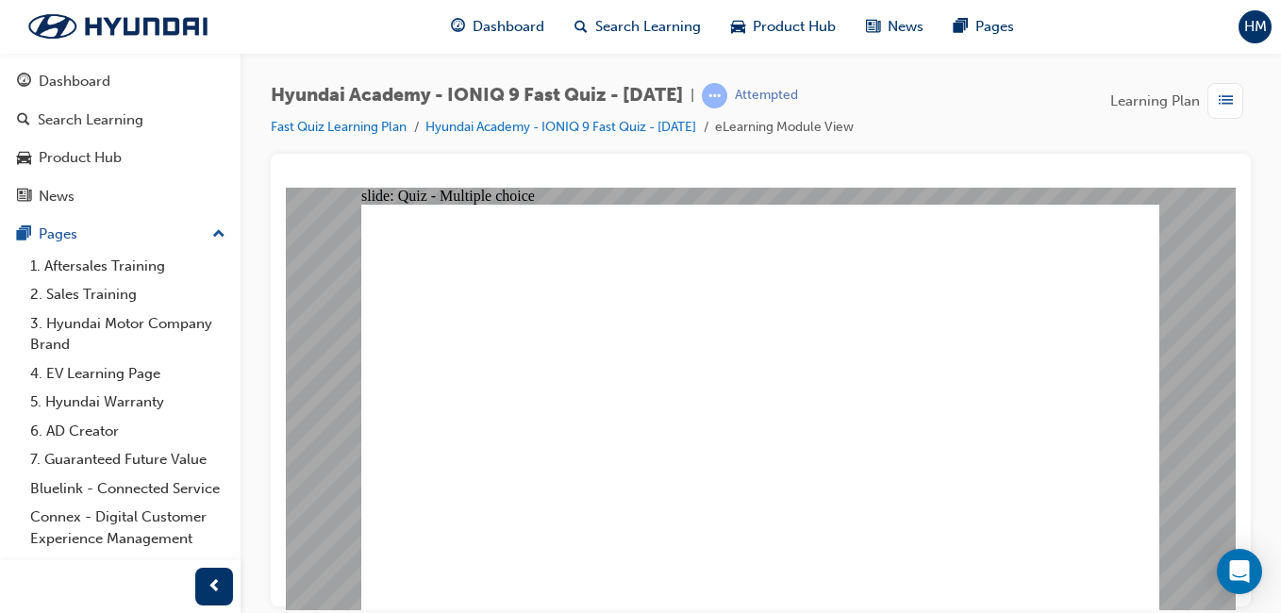
radio input "true"
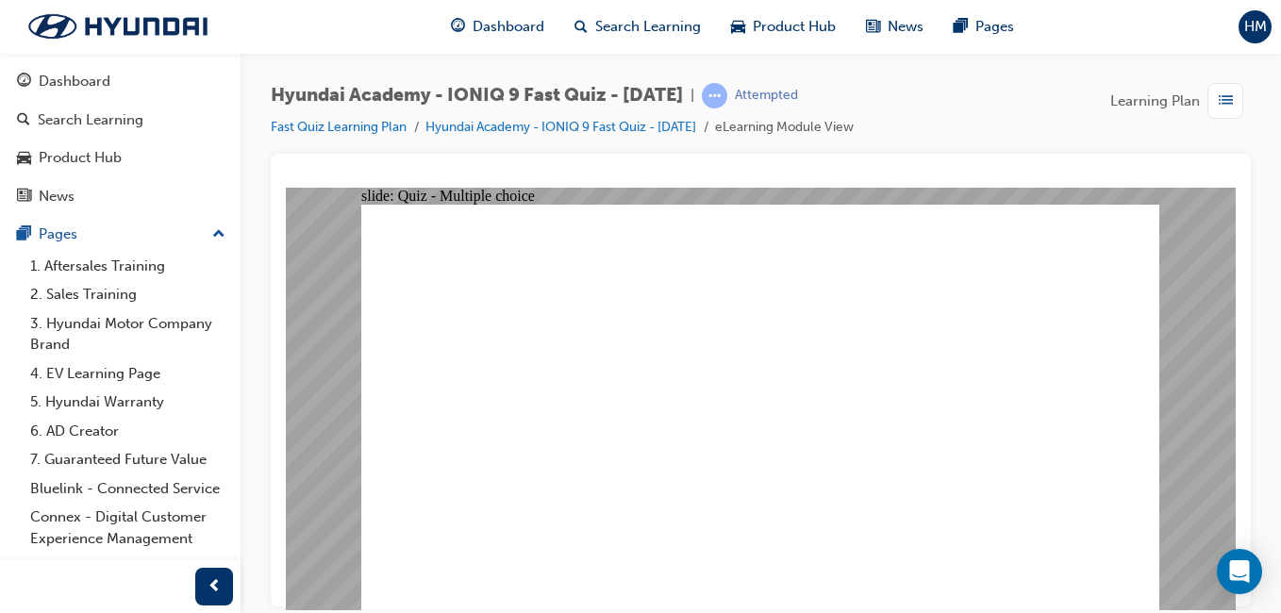
radio input "true"
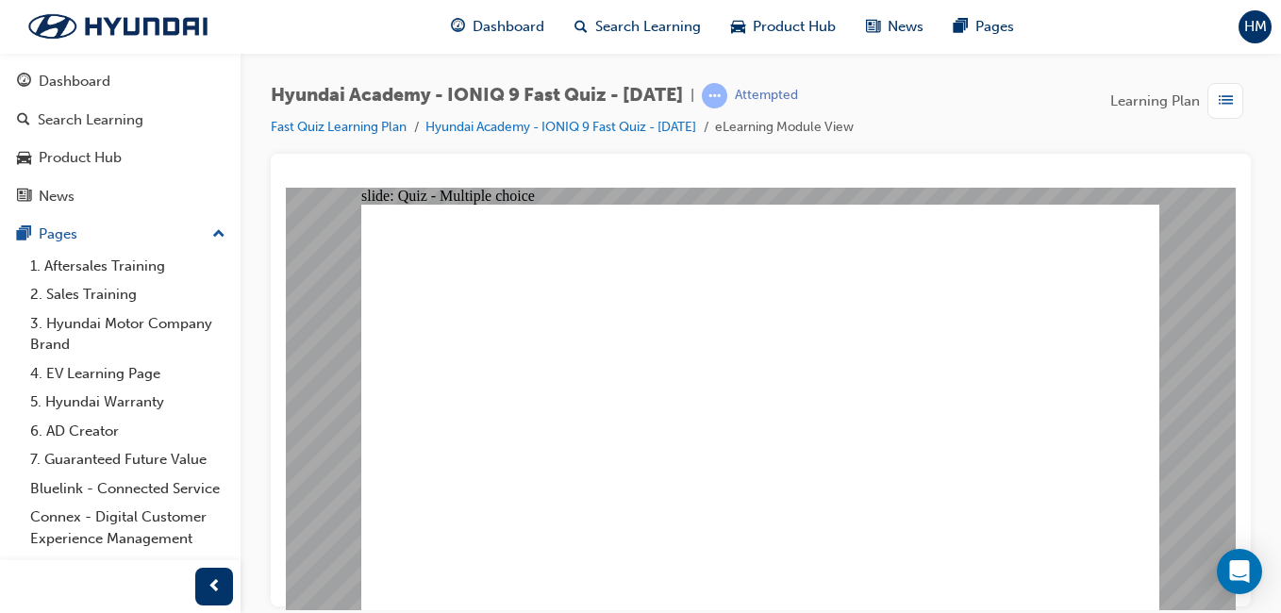
radio input "false"
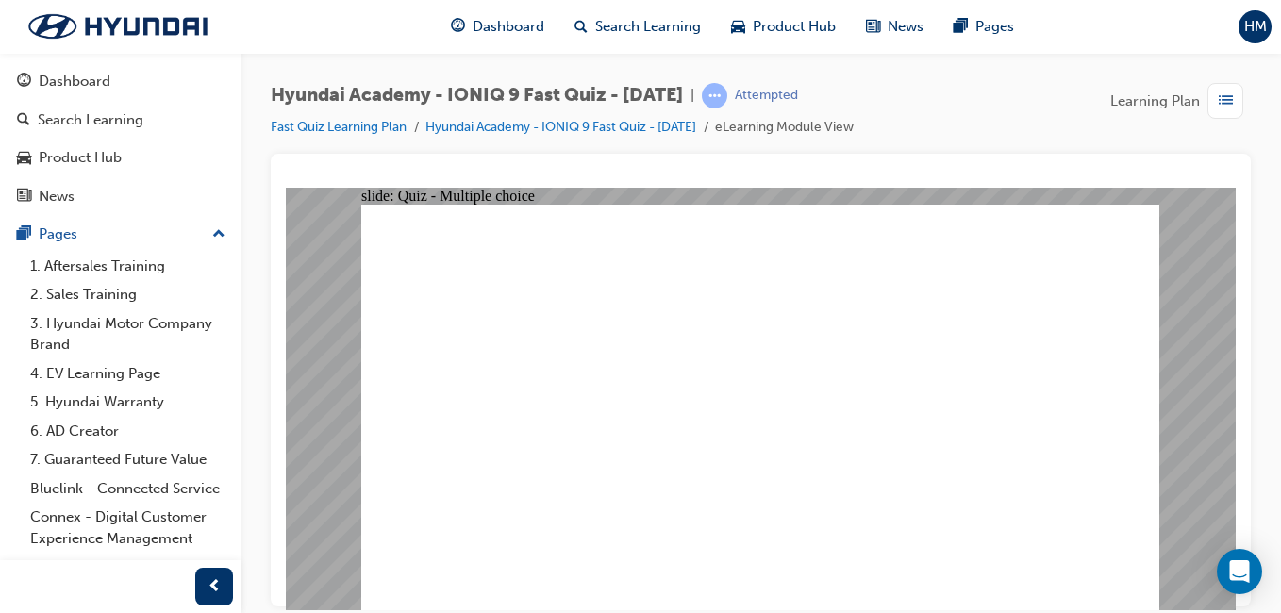
radio input "true"
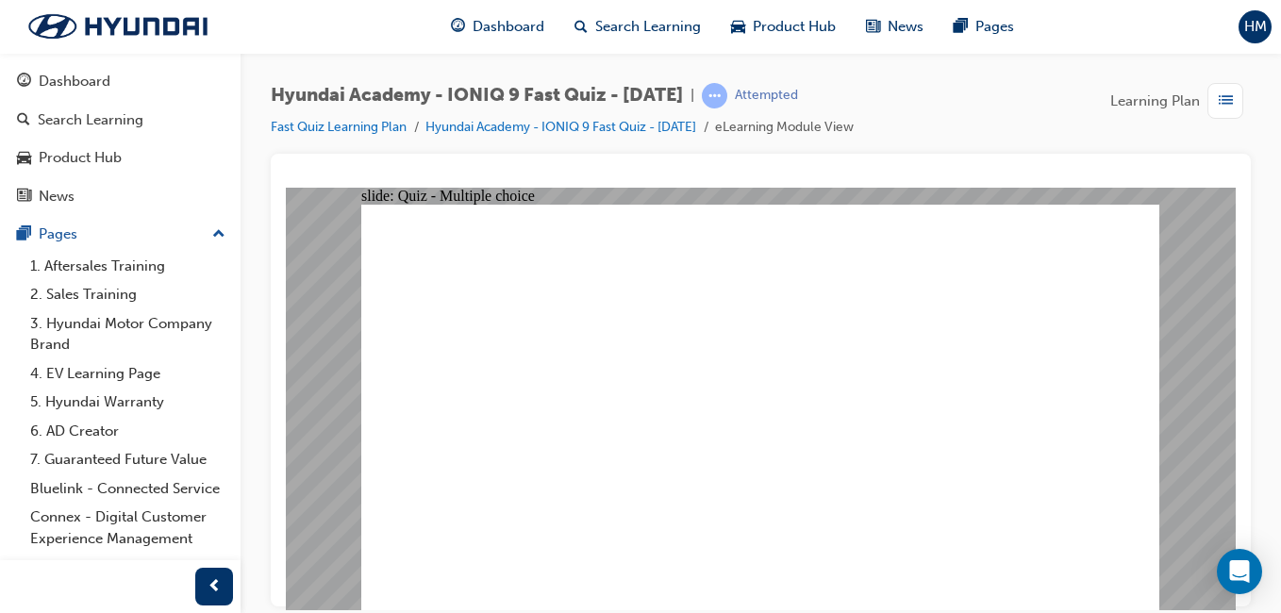
radio input "false"
radio input "true"
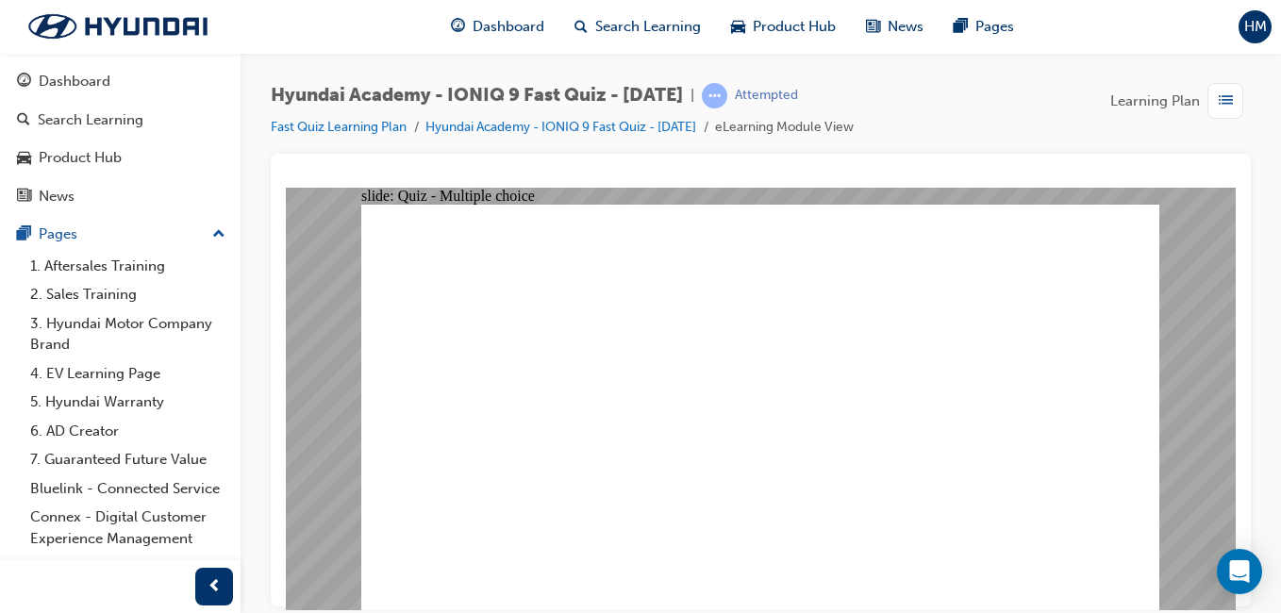
radio input "true"
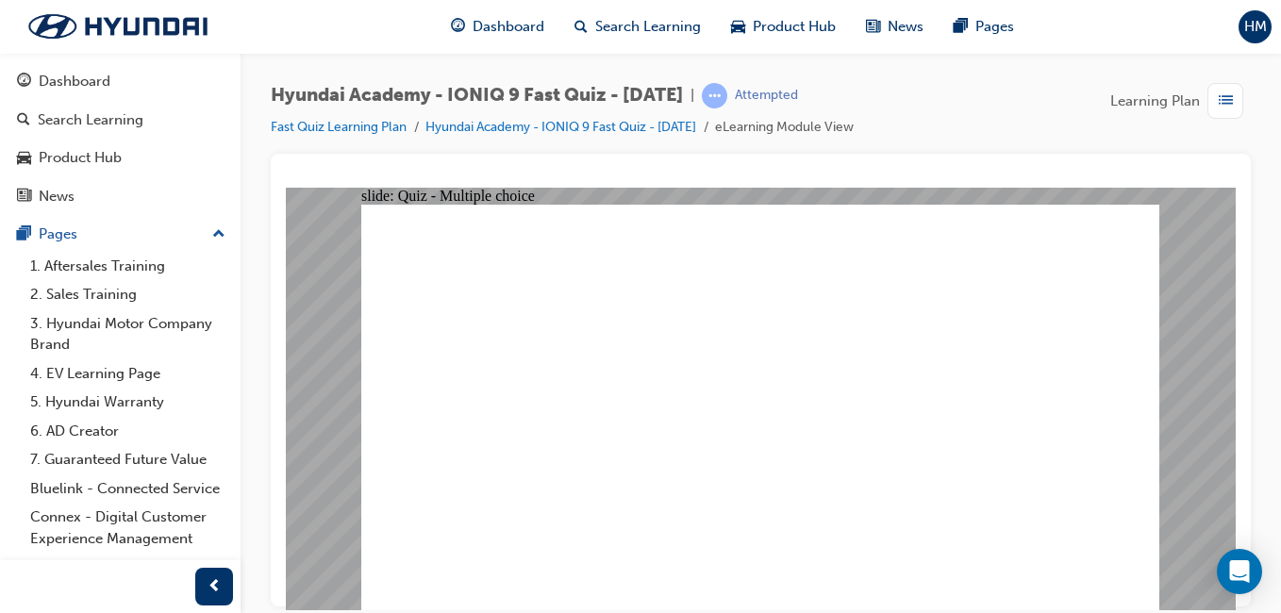
radio input "true"
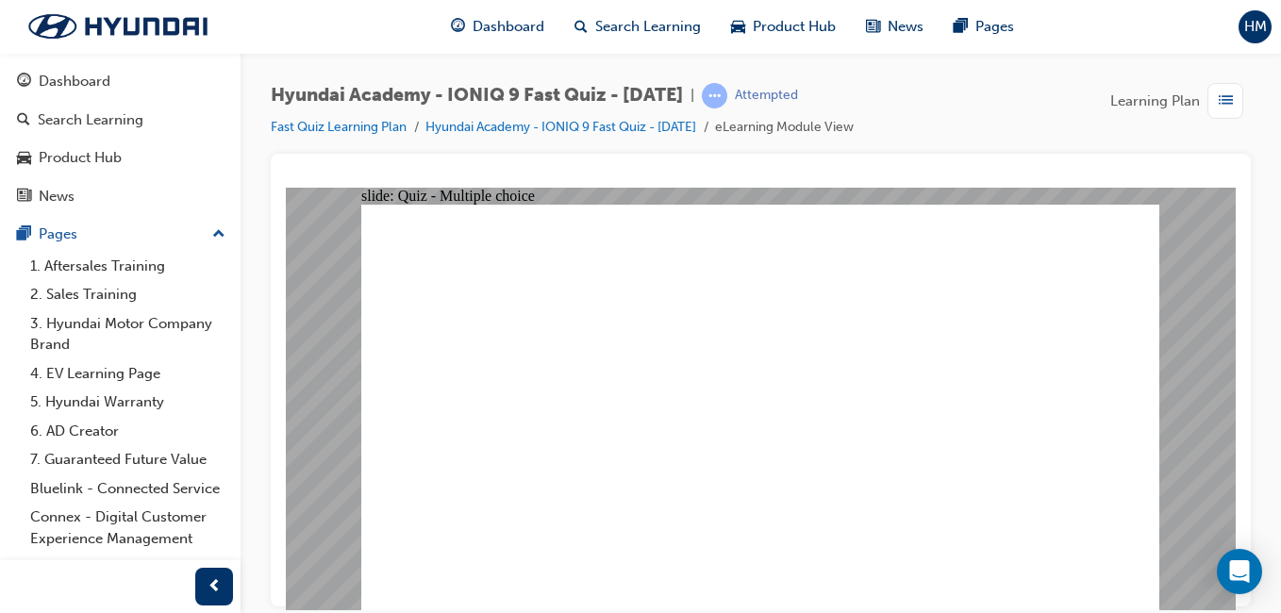
radio input "true"
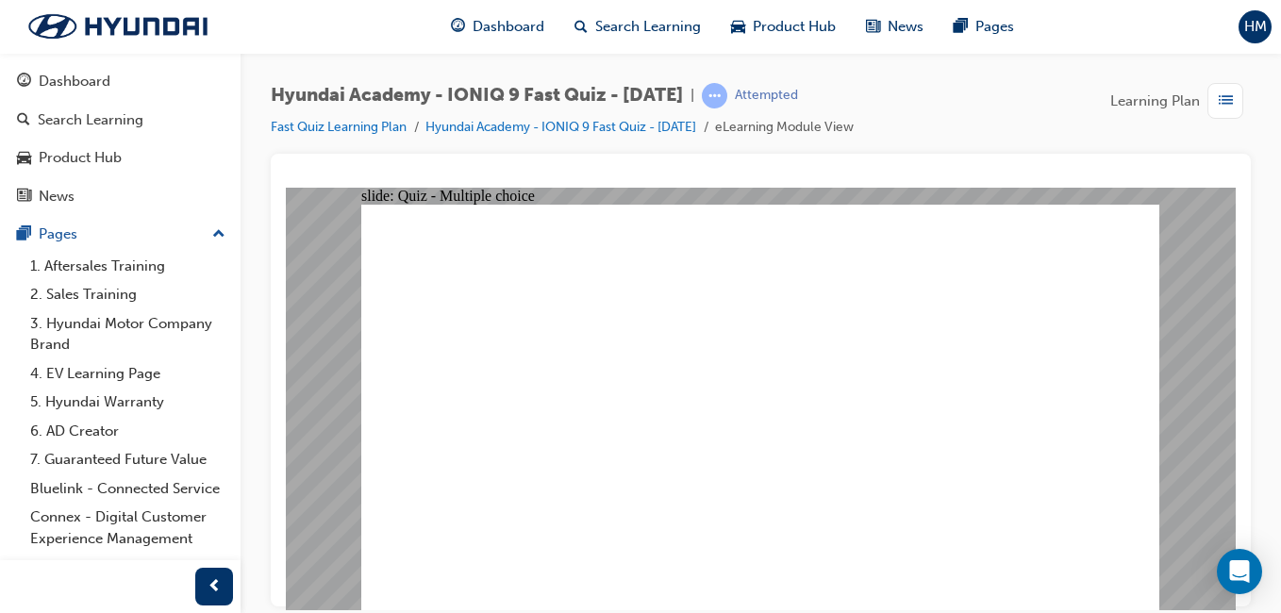
radio input "true"
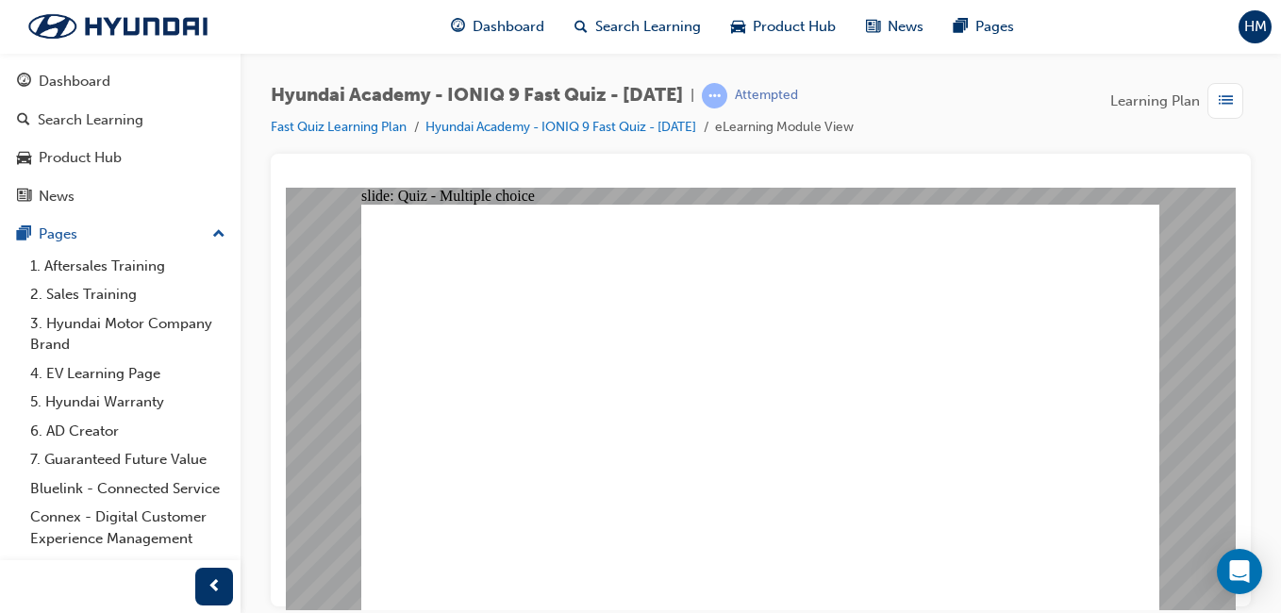
drag, startPoint x: 892, startPoint y: 591, endPoint x: 804, endPoint y: 525, distance: 109.8
